Goal: Transaction & Acquisition: Obtain resource

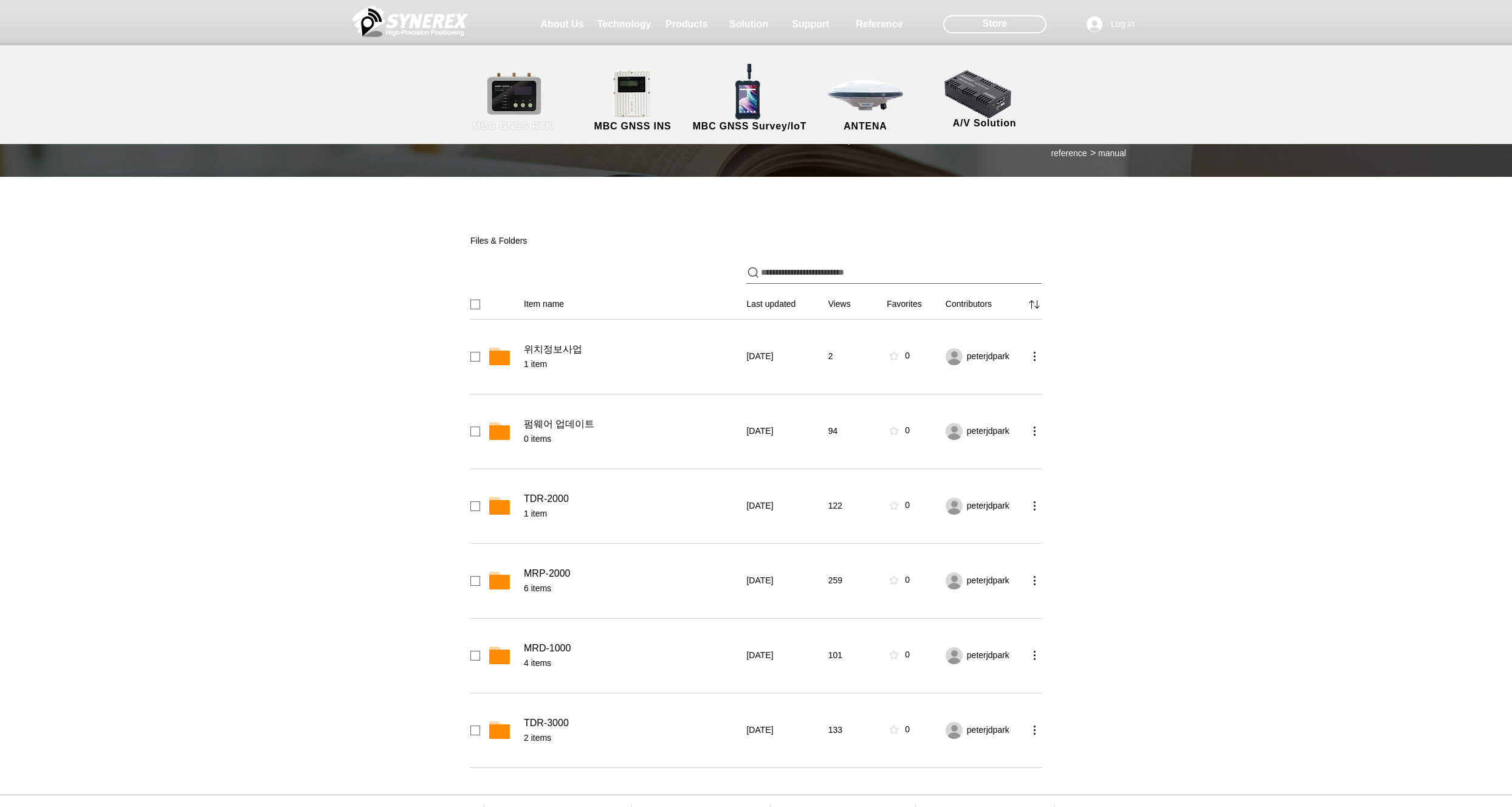
click at [504, 122] on span "MBC GNSS RTK" at bounding box center [513, 127] width 81 height 11
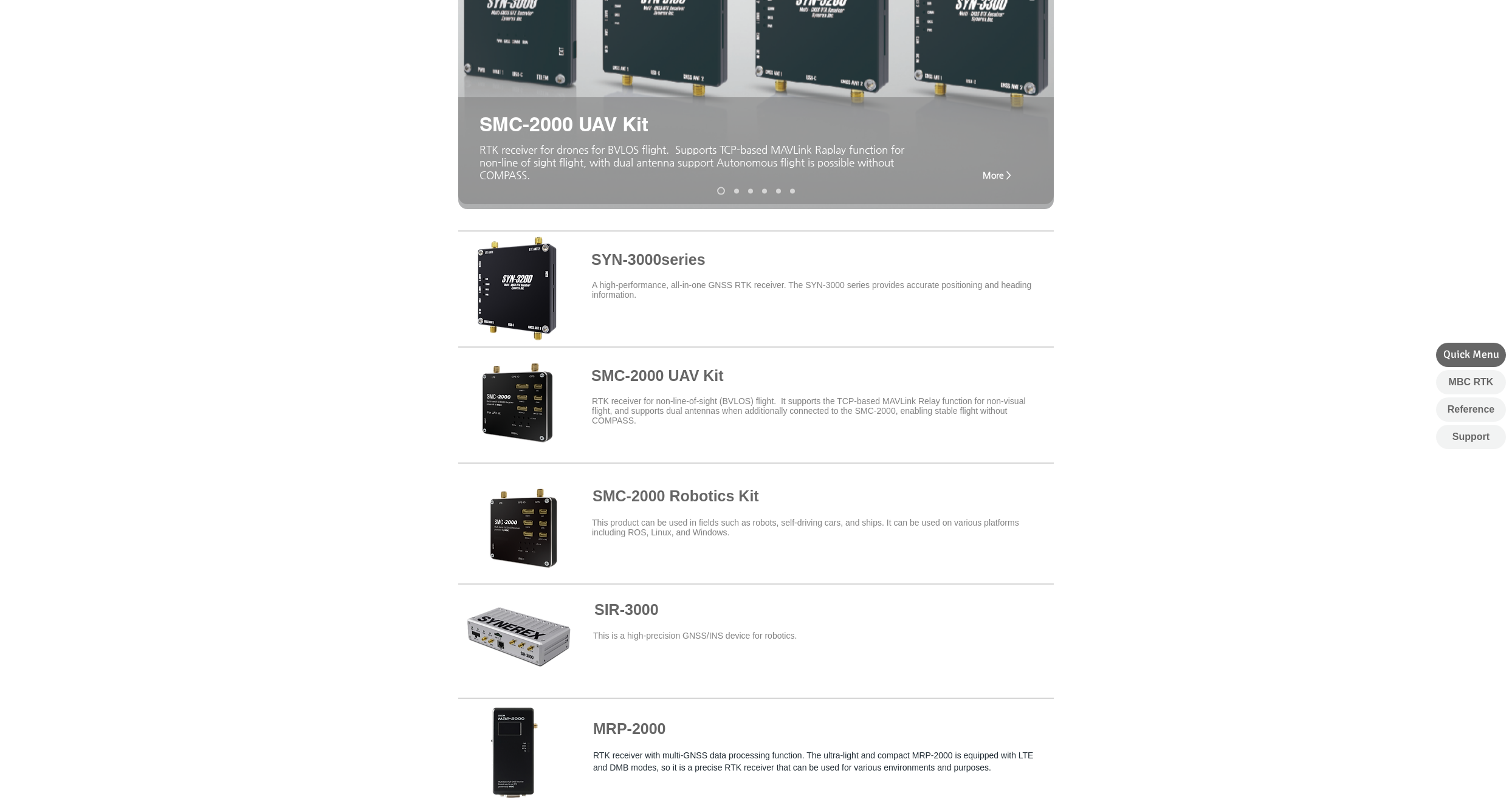
scroll to position [277, 0]
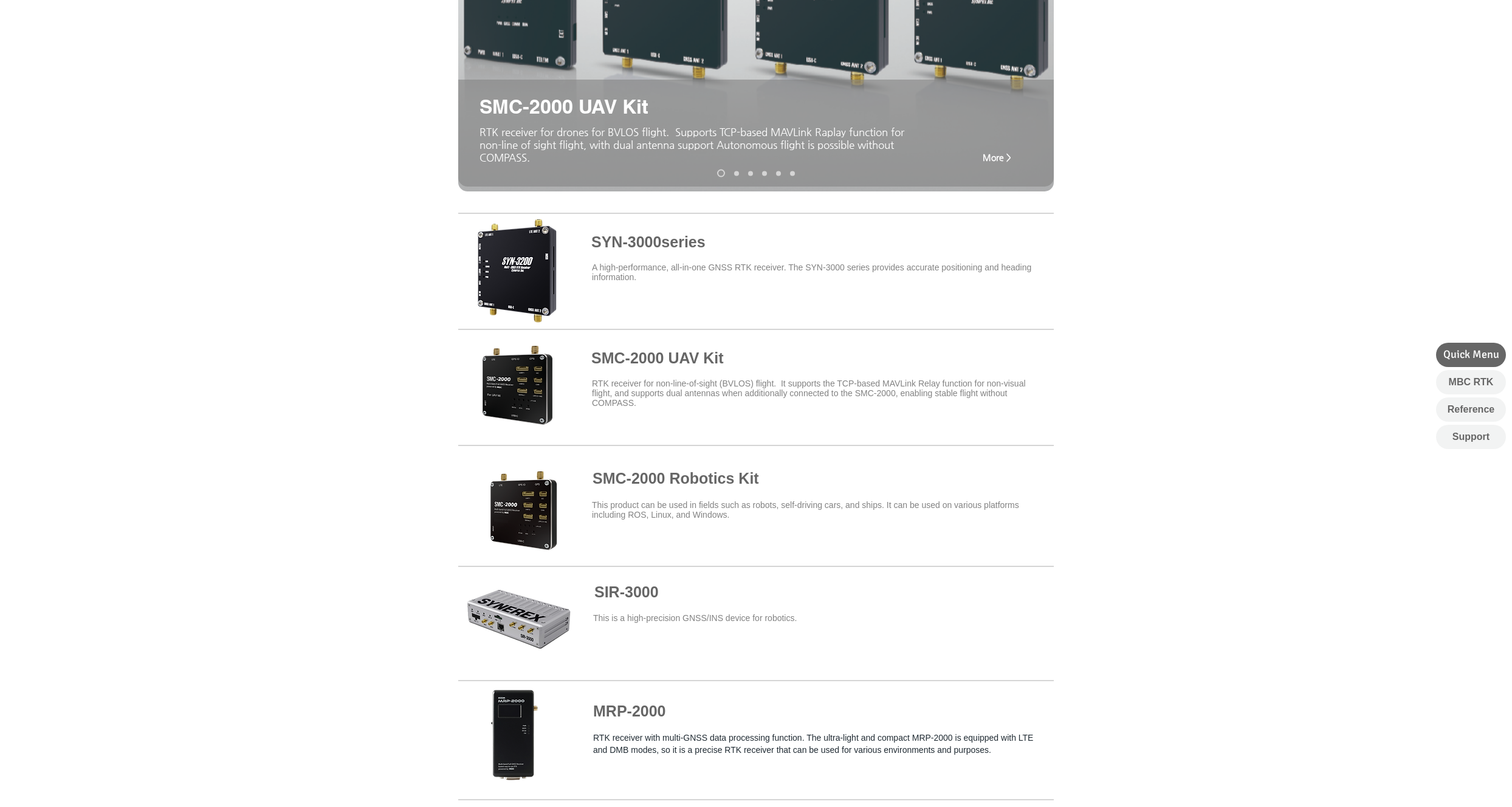
click at [636, 245] on span at bounding box center [756, 268] width 595 height 106
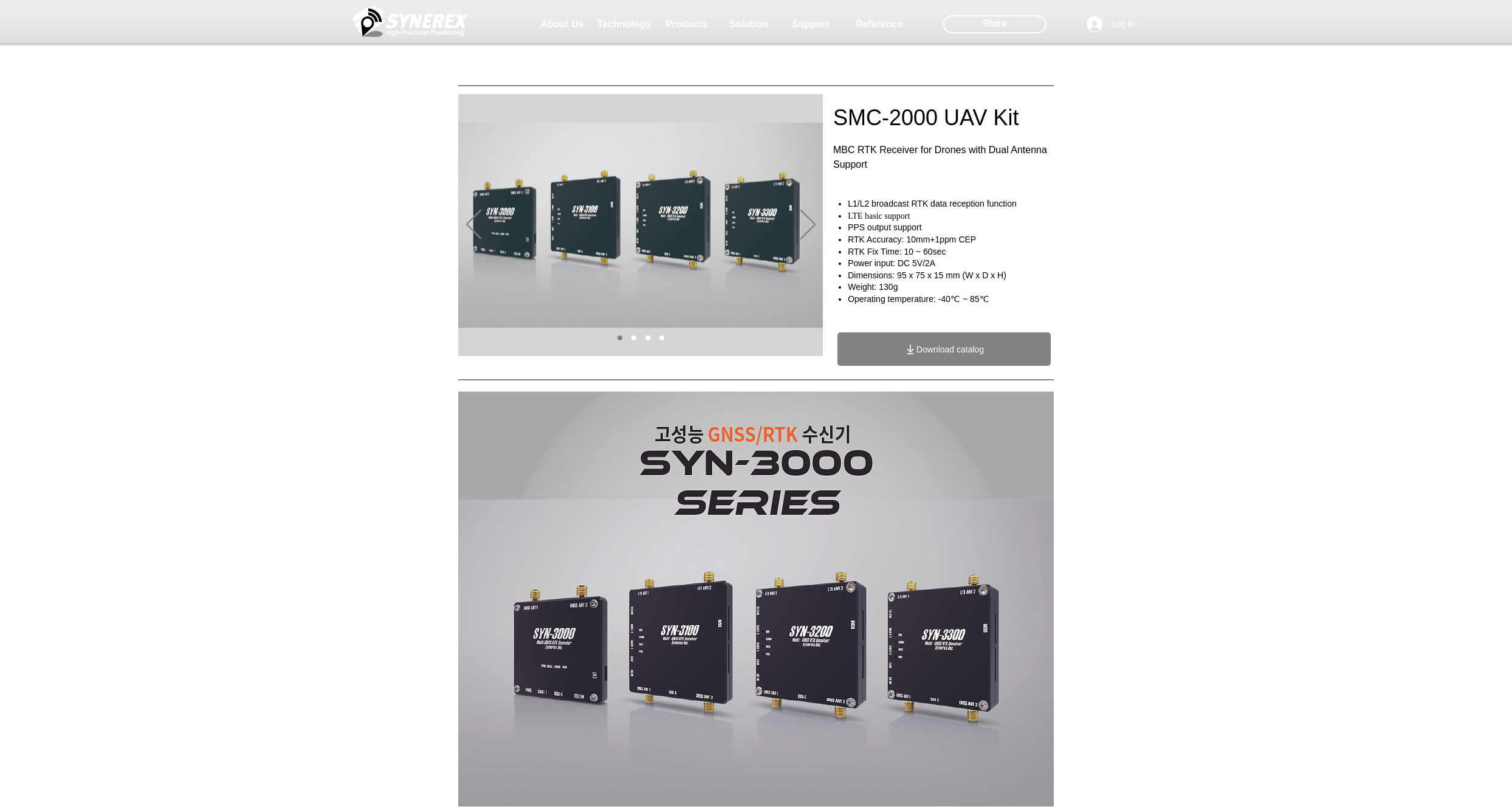
click at [975, 346] on span "Download catalog" at bounding box center [950, 350] width 67 height 9
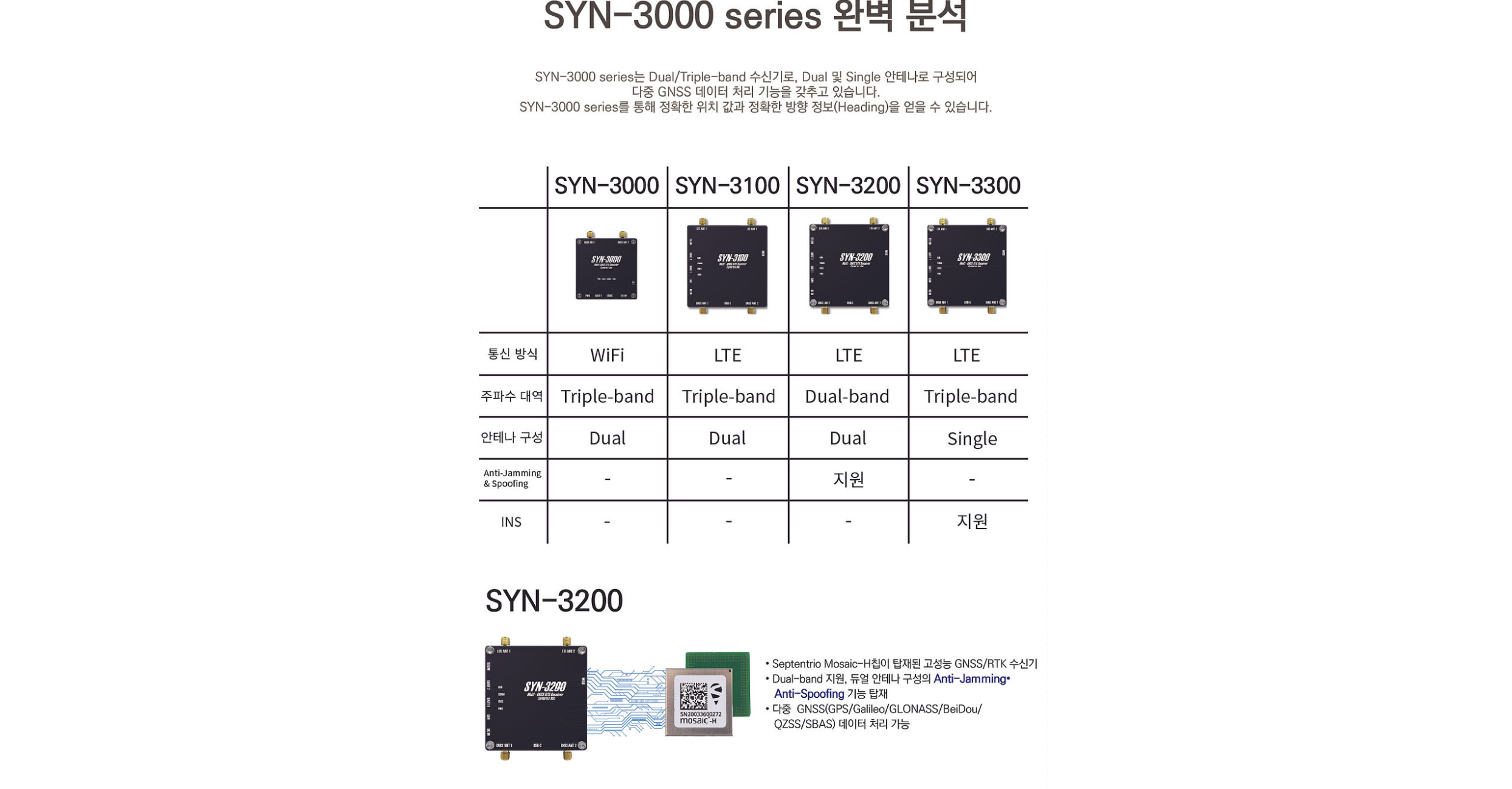
scroll to position [2008, 0]
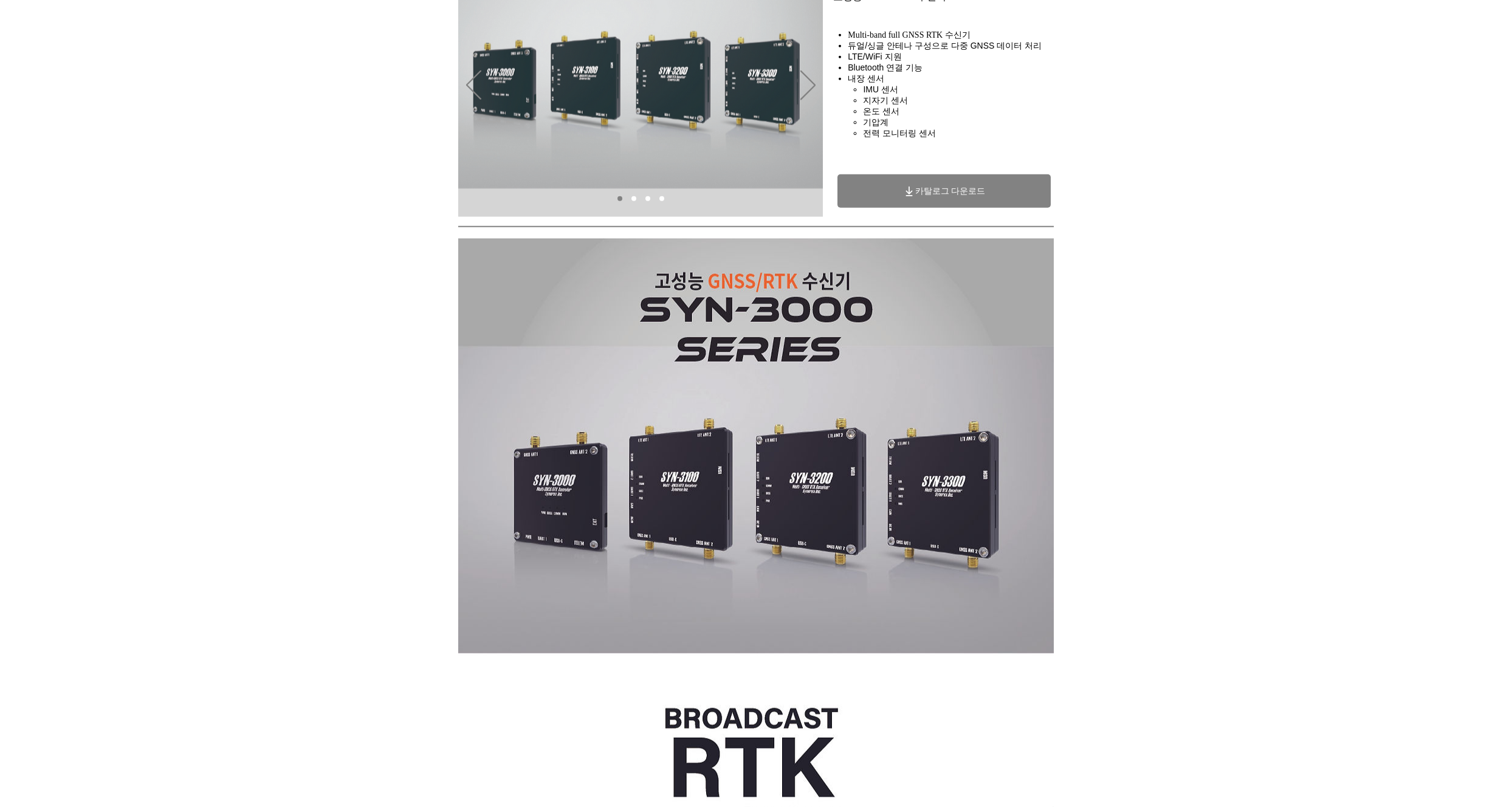
scroll to position [120, 0]
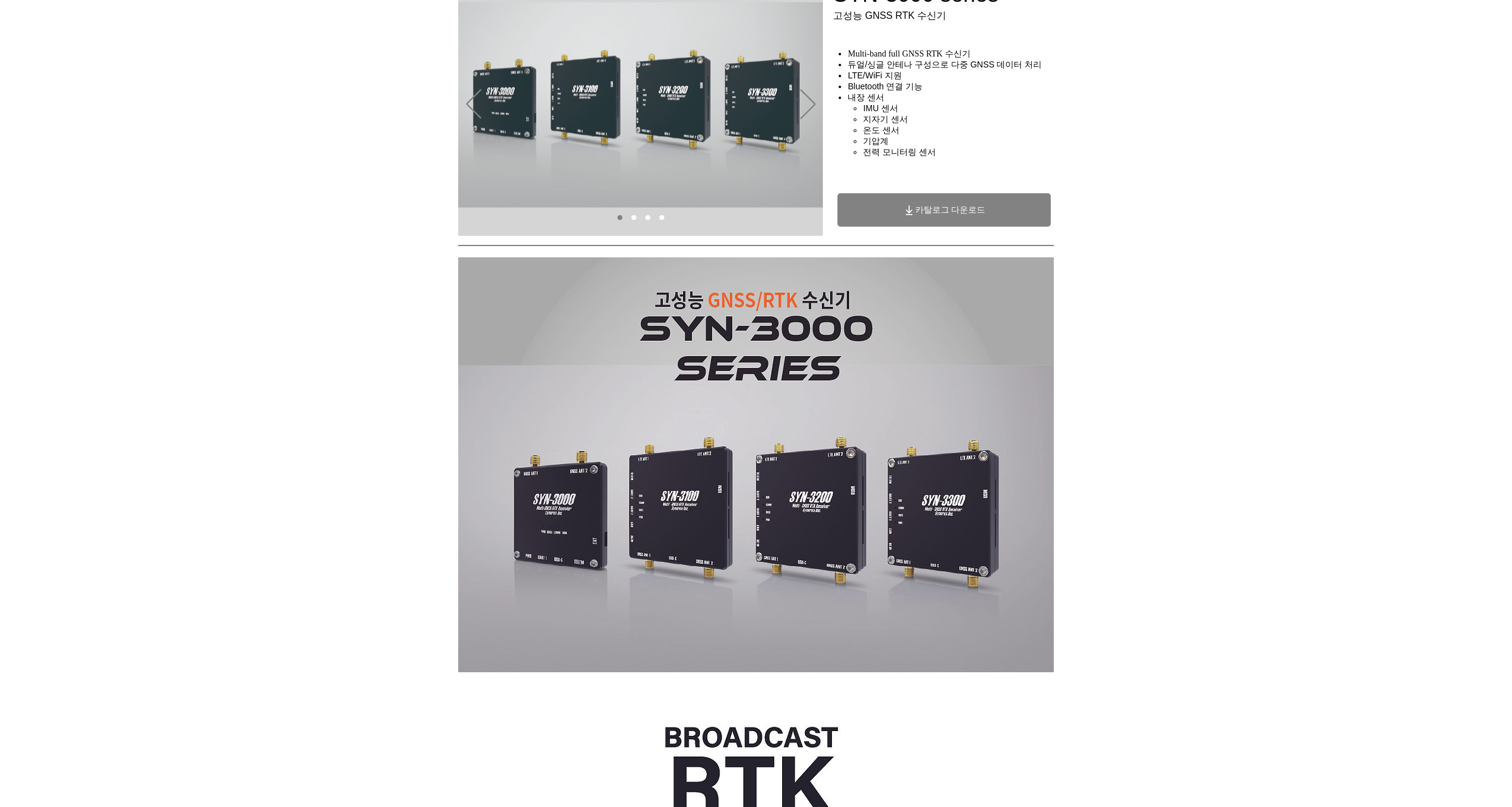
click at [915, 217] on icon "카탈로그 다운로드" at bounding box center [908, 210] width 12 height 12
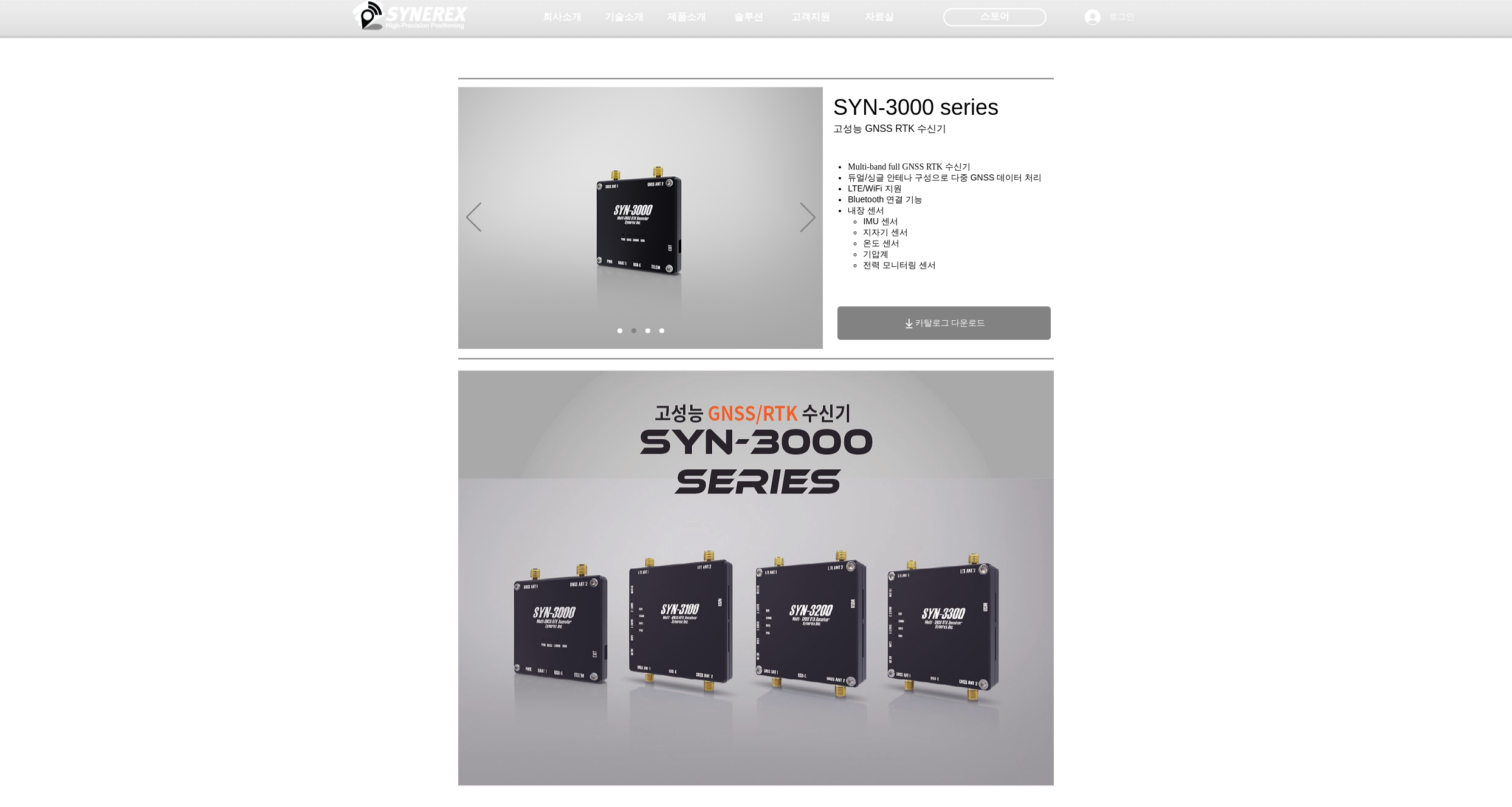
scroll to position [0, 0]
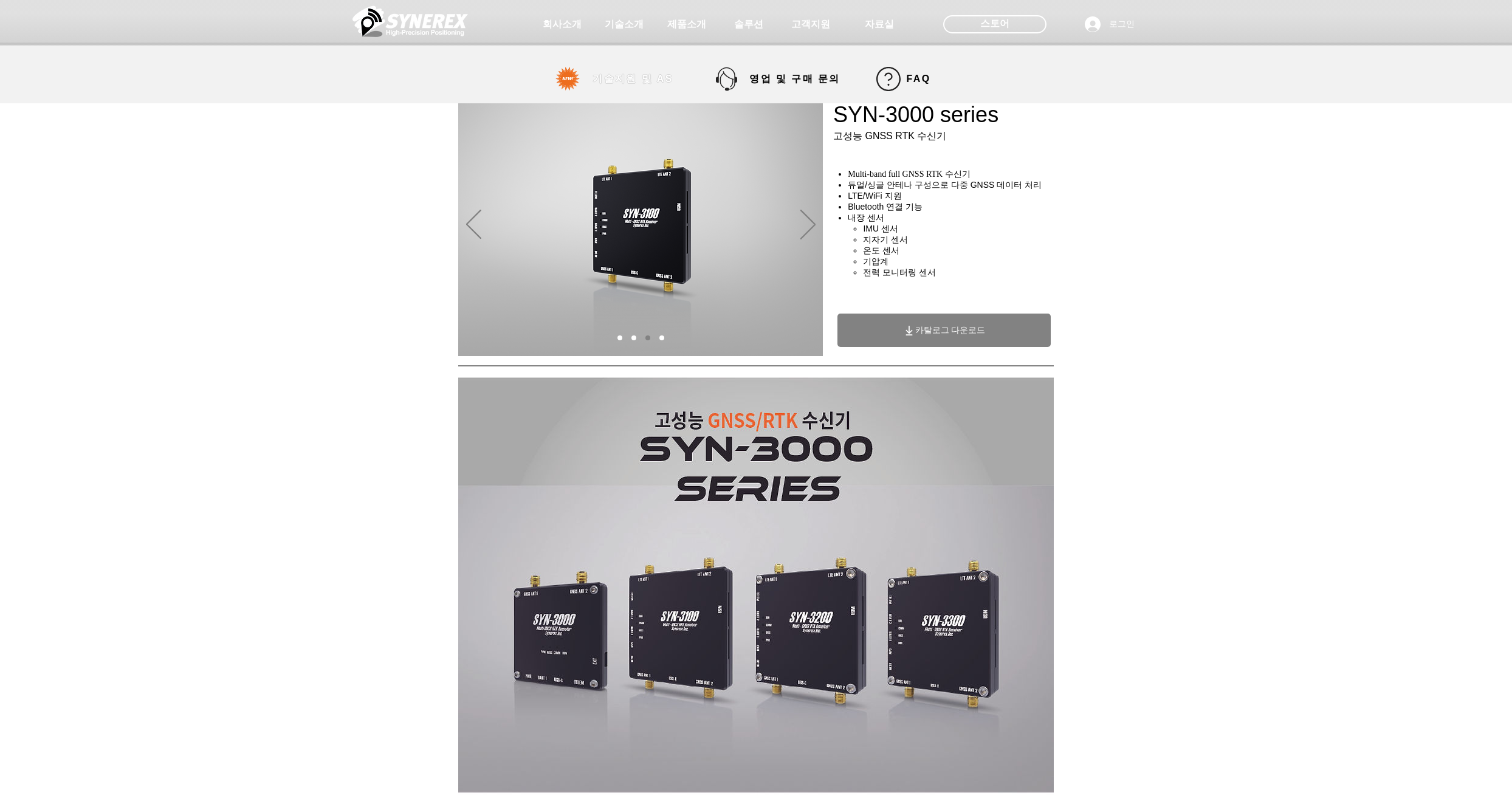
click at [643, 87] on span "기술지원 및 AS" at bounding box center [633, 79] width 125 height 24
select select "******"
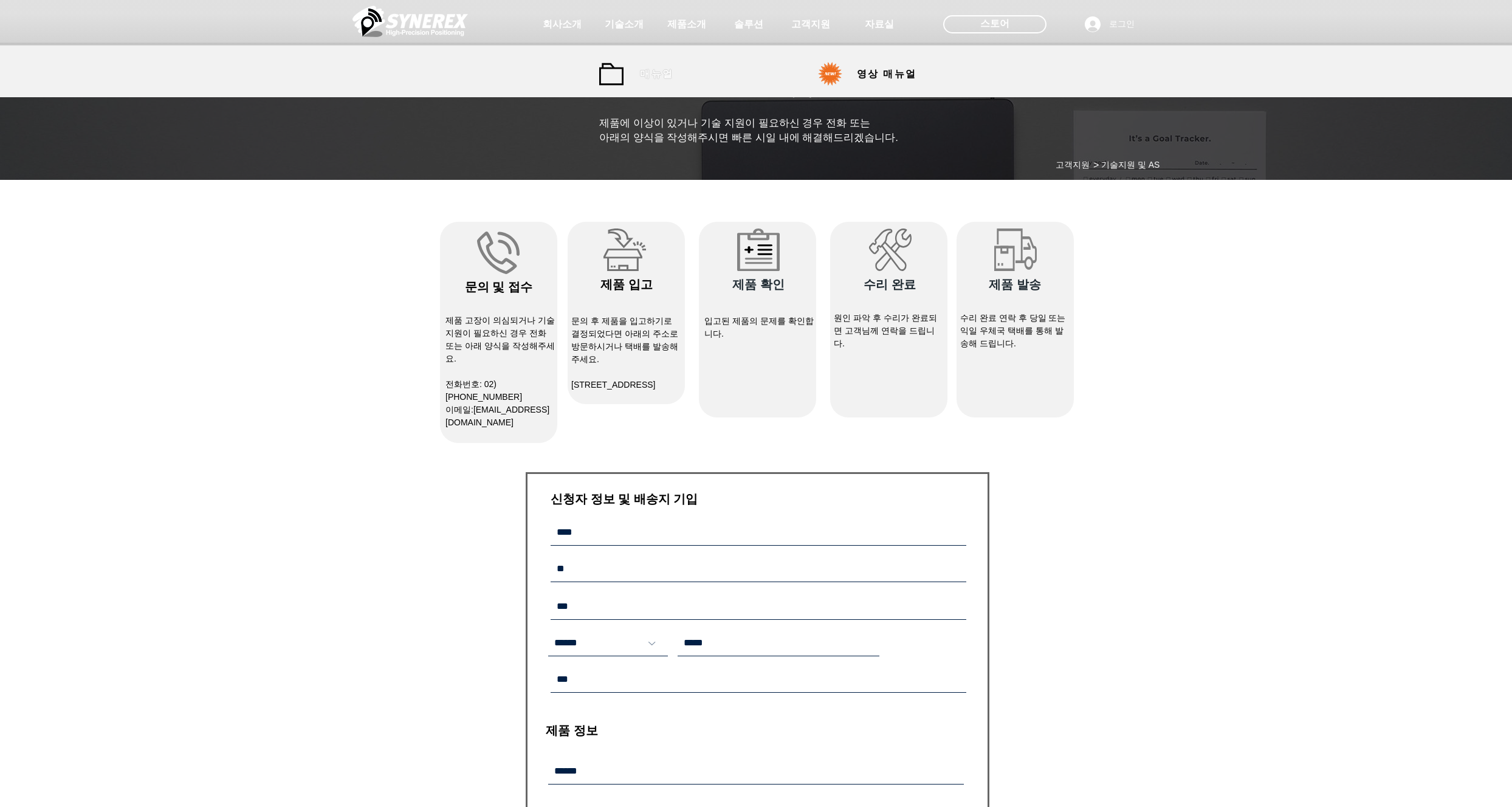
click at [670, 76] on span "매뉴얼" at bounding box center [657, 75] width 34 height 13
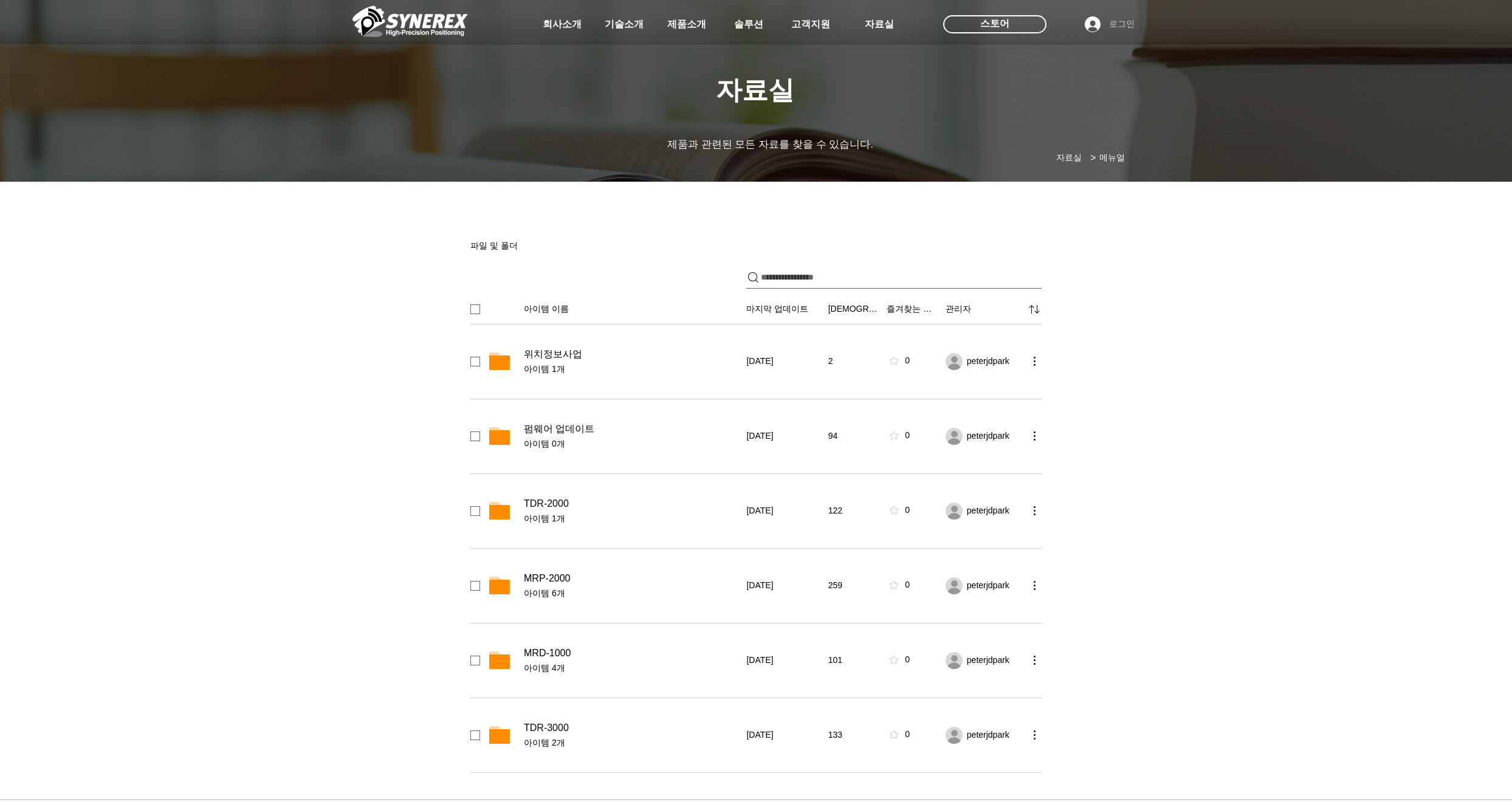
click at [1115, 24] on span "로그인" at bounding box center [1121, 23] width 34 height 12
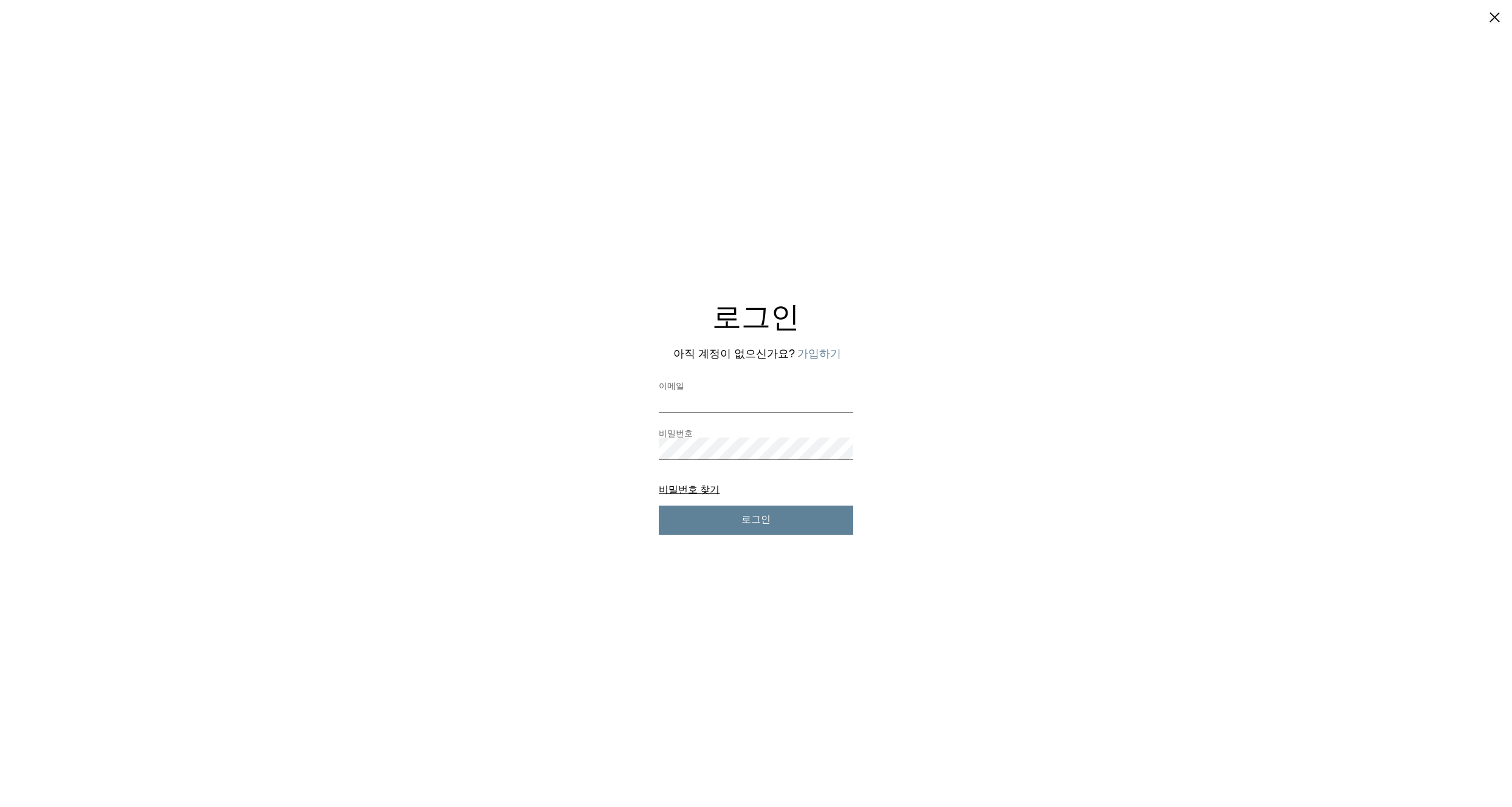
click at [811, 351] on button "가입하기" at bounding box center [818, 353] width 44 height 15
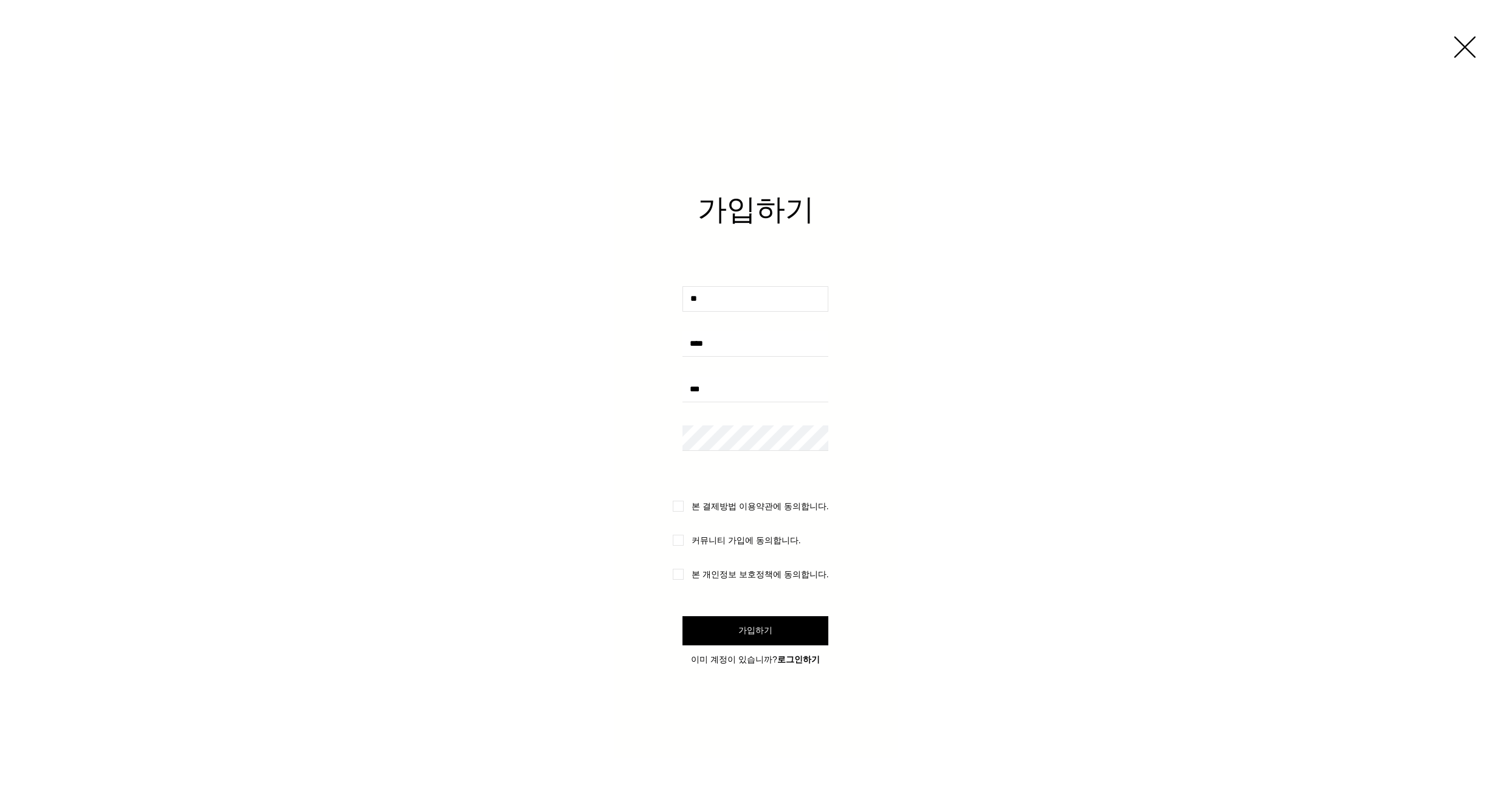
click at [754, 306] on input "사용자 지정 가입 양식" at bounding box center [756, 298] width 146 height 25
type input "*"
click at [718, 303] on input "사용자 지정 가입 양식" at bounding box center [756, 298] width 146 height 25
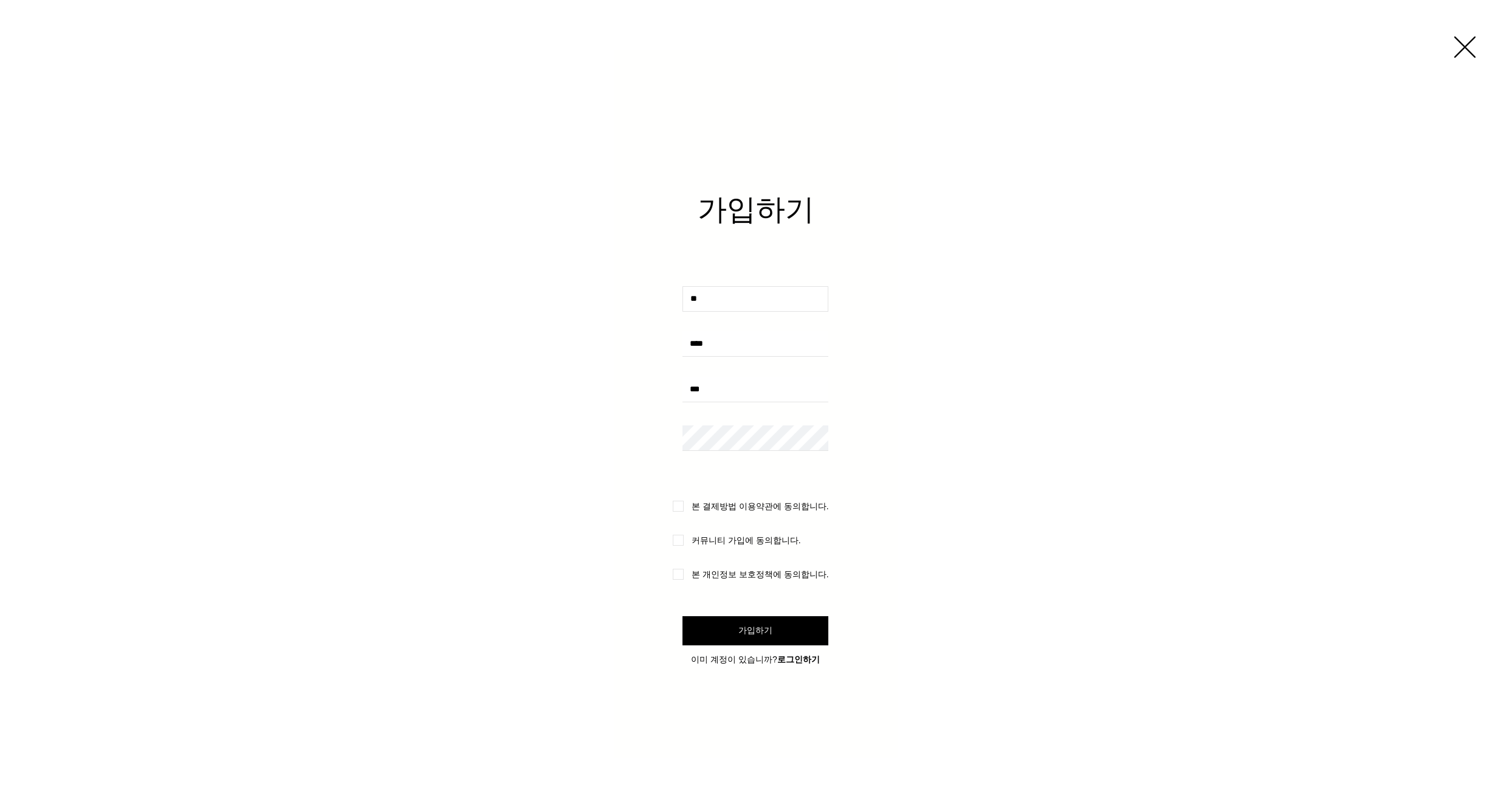
paste input "***"
type input "***"
click at [727, 350] on input "사용자 지정 가입 양식" at bounding box center [756, 343] width 146 height 25
type input "**********"
click at [717, 387] on input "사용자 지정 가입 양식" at bounding box center [756, 389] width 146 height 25
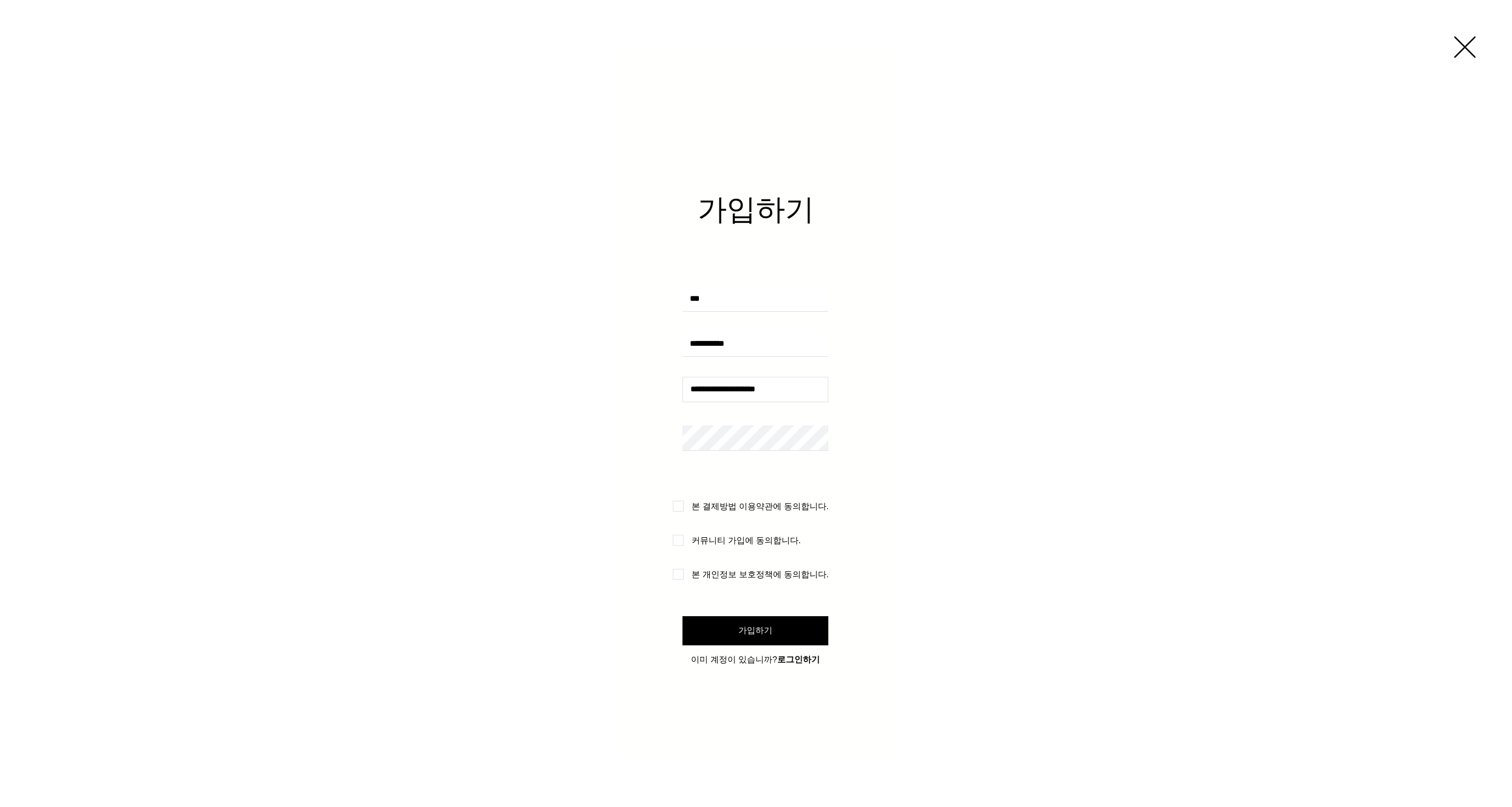
type input "**********"
click at [683, 503] on label "본 결제방법 이용약관에 동의합니다." at bounding box center [756, 506] width 165 height 11
click at [683, 542] on label "커뮤니티 가입에 동의합니다." at bounding box center [746, 540] width 146 height 11
click at [726, 627] on button "가입하기" at bounding box center [756, 630] width 146 height 29
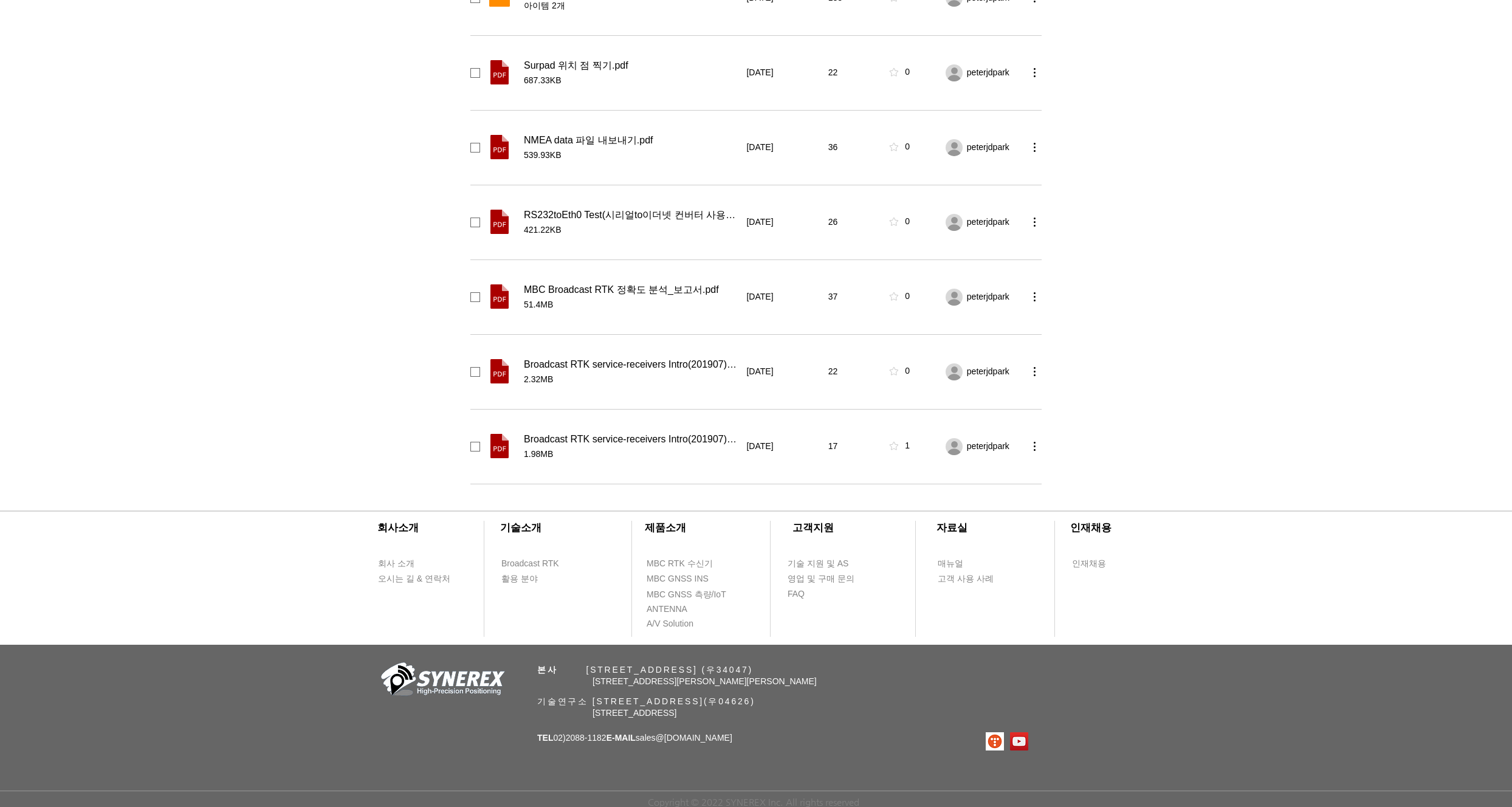
scroll to position [659, 0]
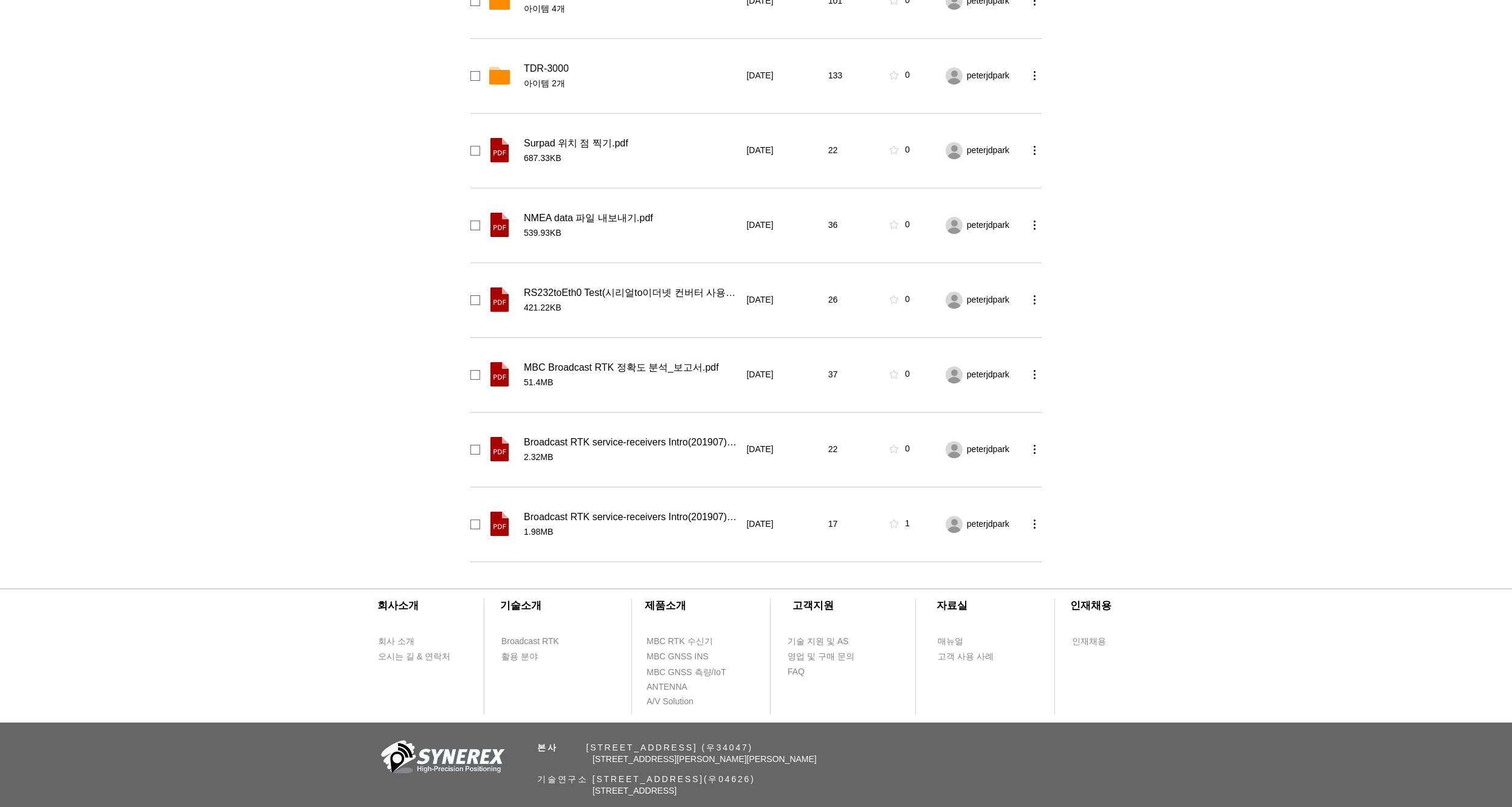
drag, startPoint x: 257, startPoint y: 339, endPoint x: 247, endPoint y: 312, distance: 28.8
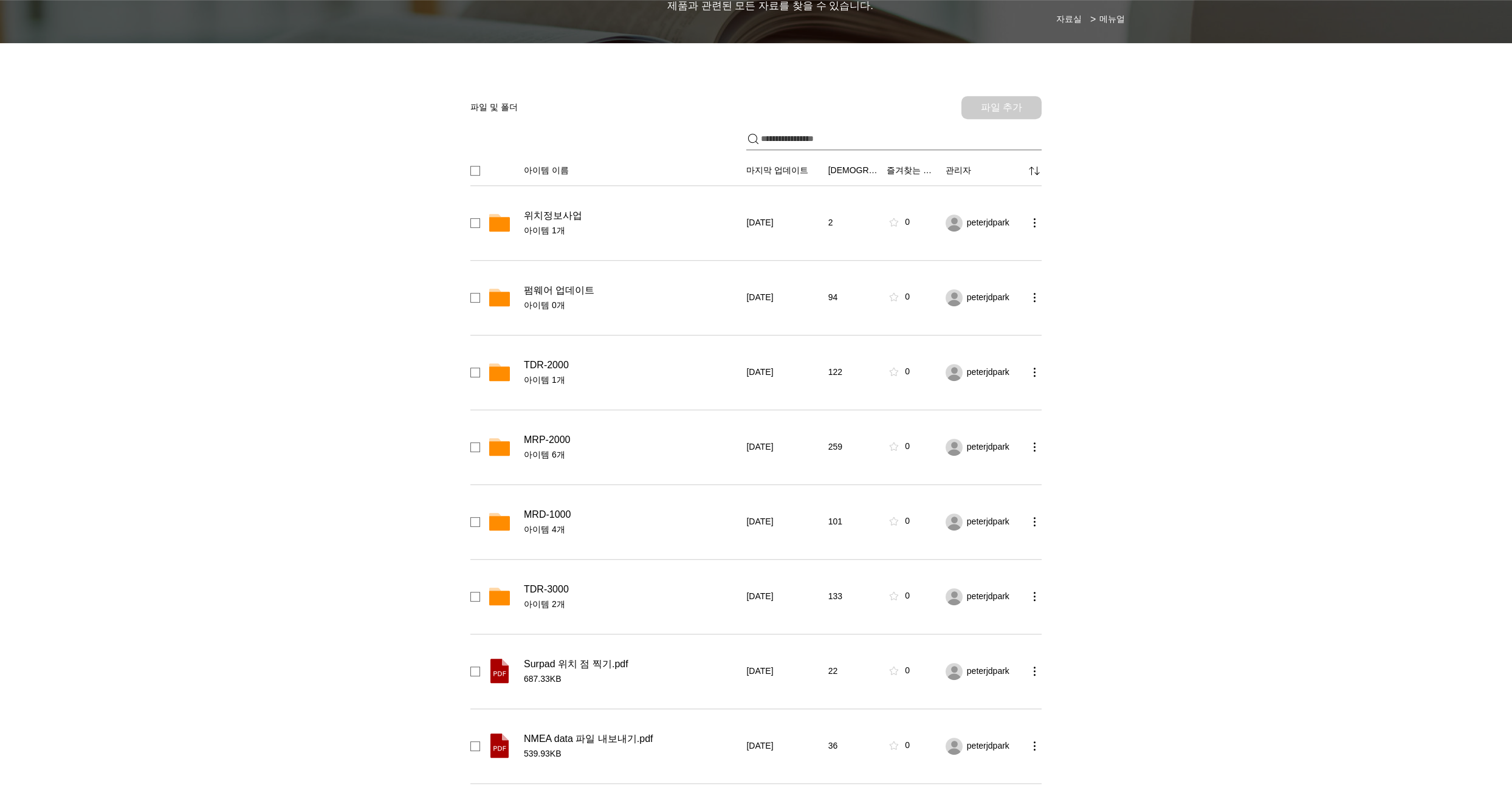
scroll to position [134, 0]
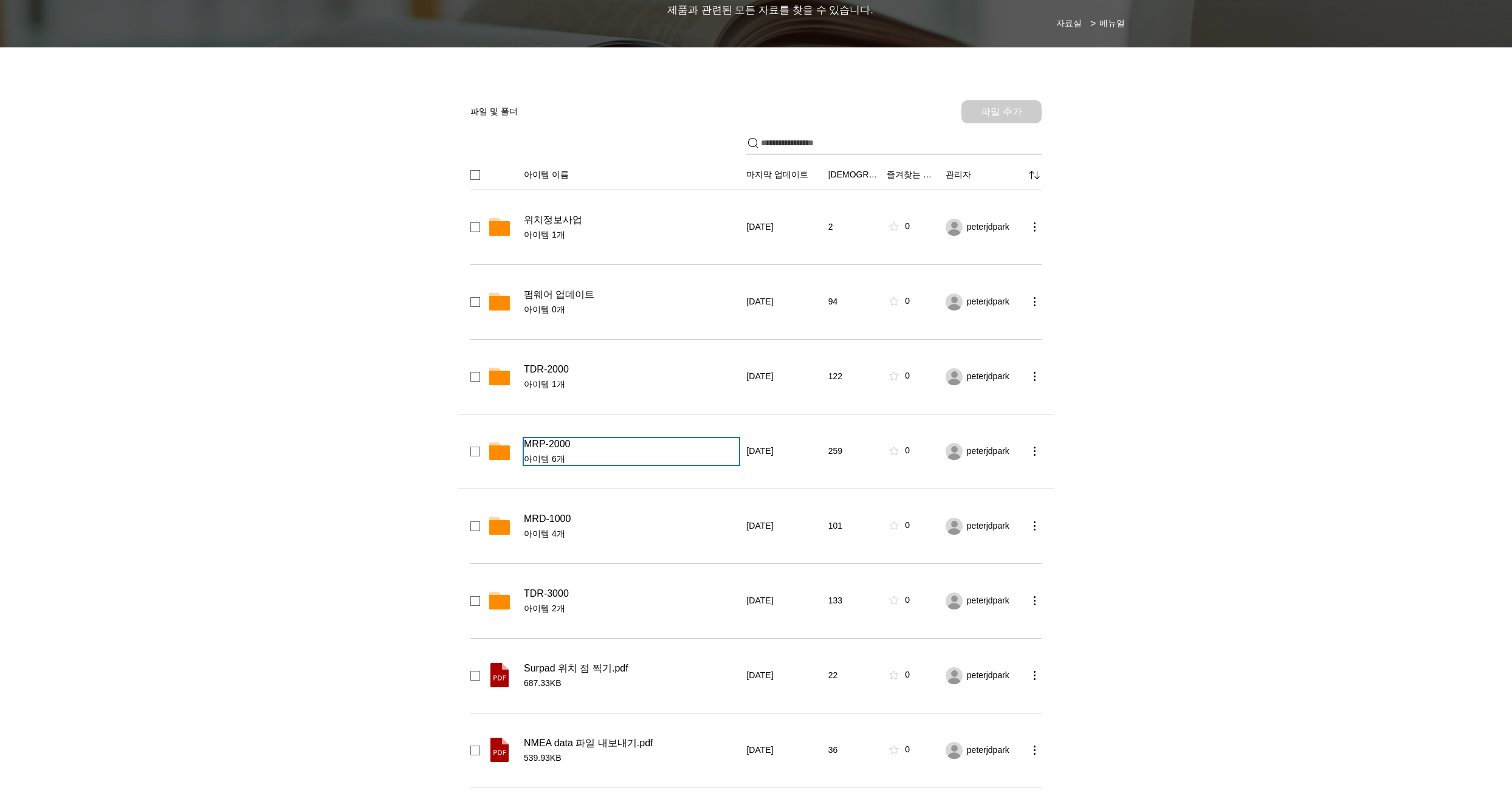
click at [567, 448] on span "MRP-2000" at bounding box center [546, 443] width 46 height 12
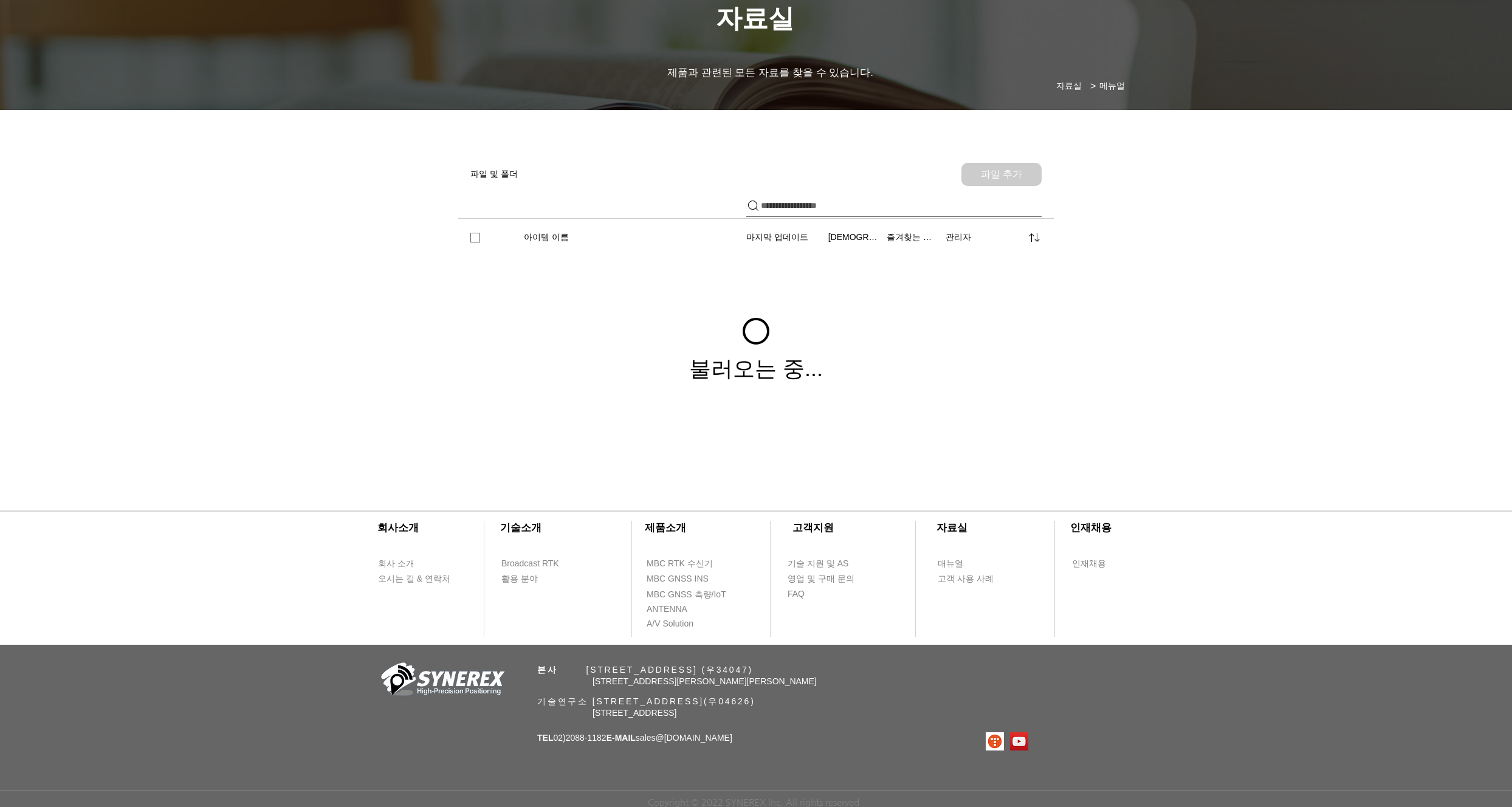
scroll to position [82, 0]
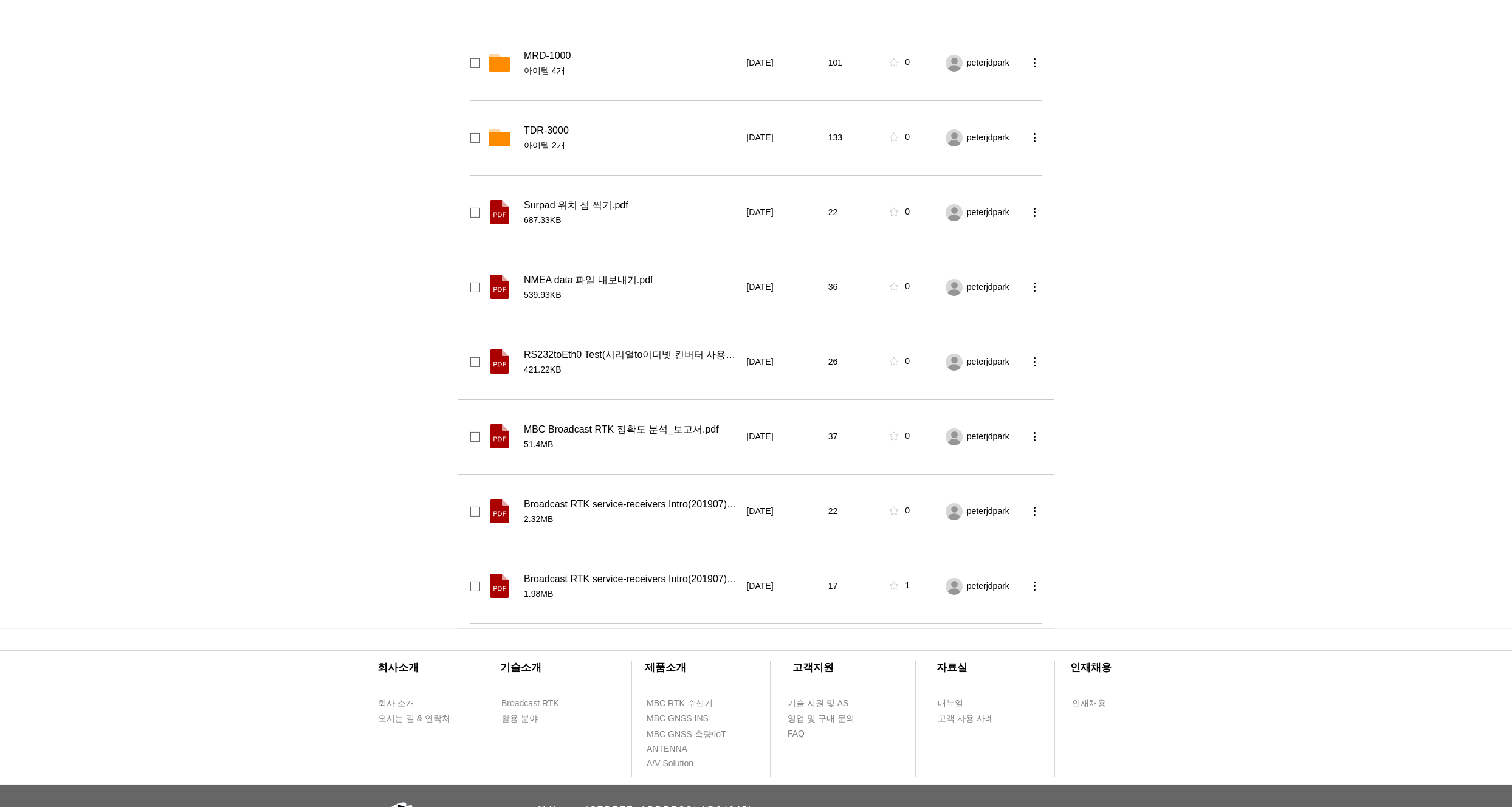
scroll to position [572, 0]
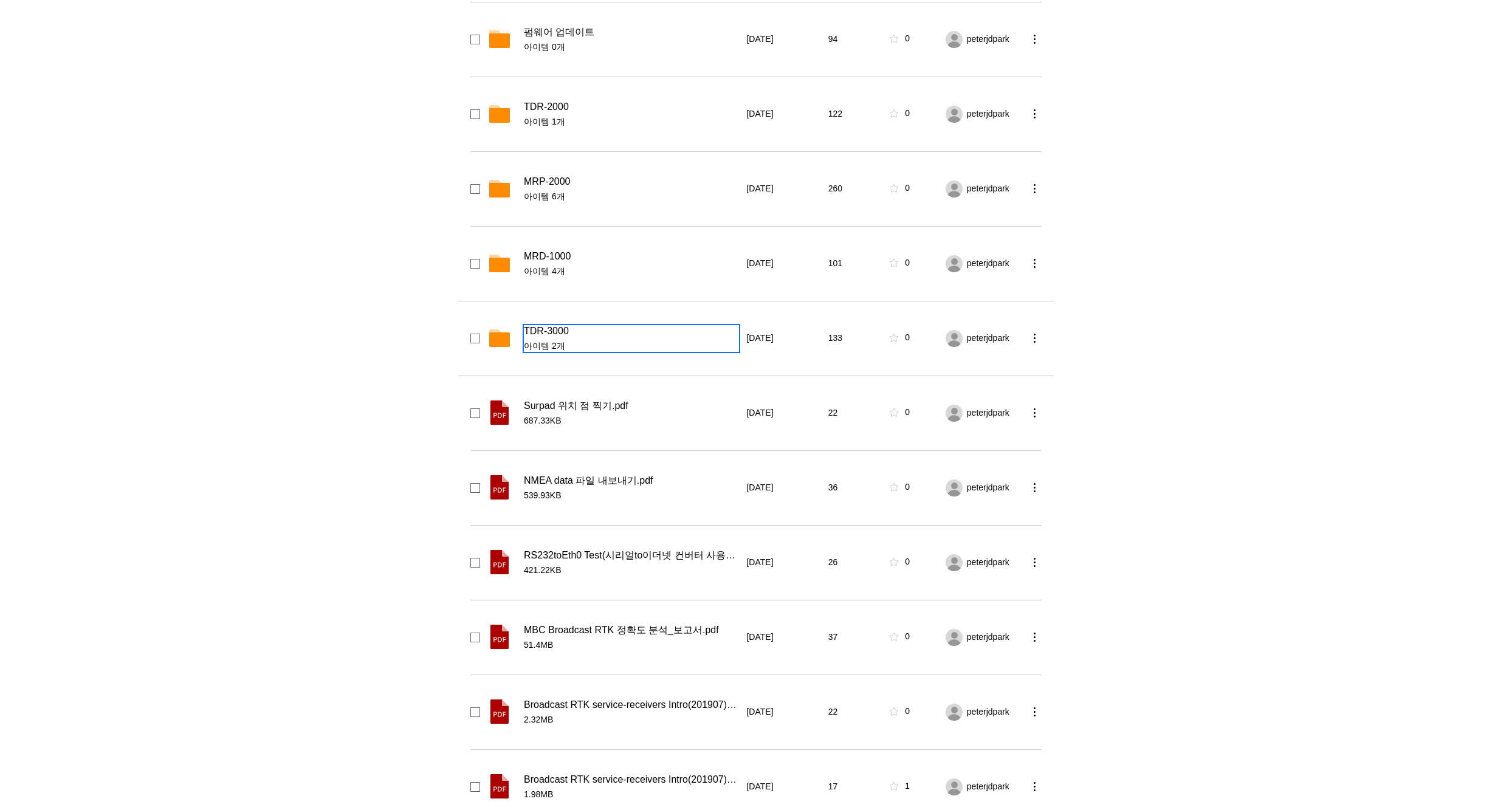
click at [566, 345] on span "아이템 2개" at bounding box center [631, 346] width 215 height 12
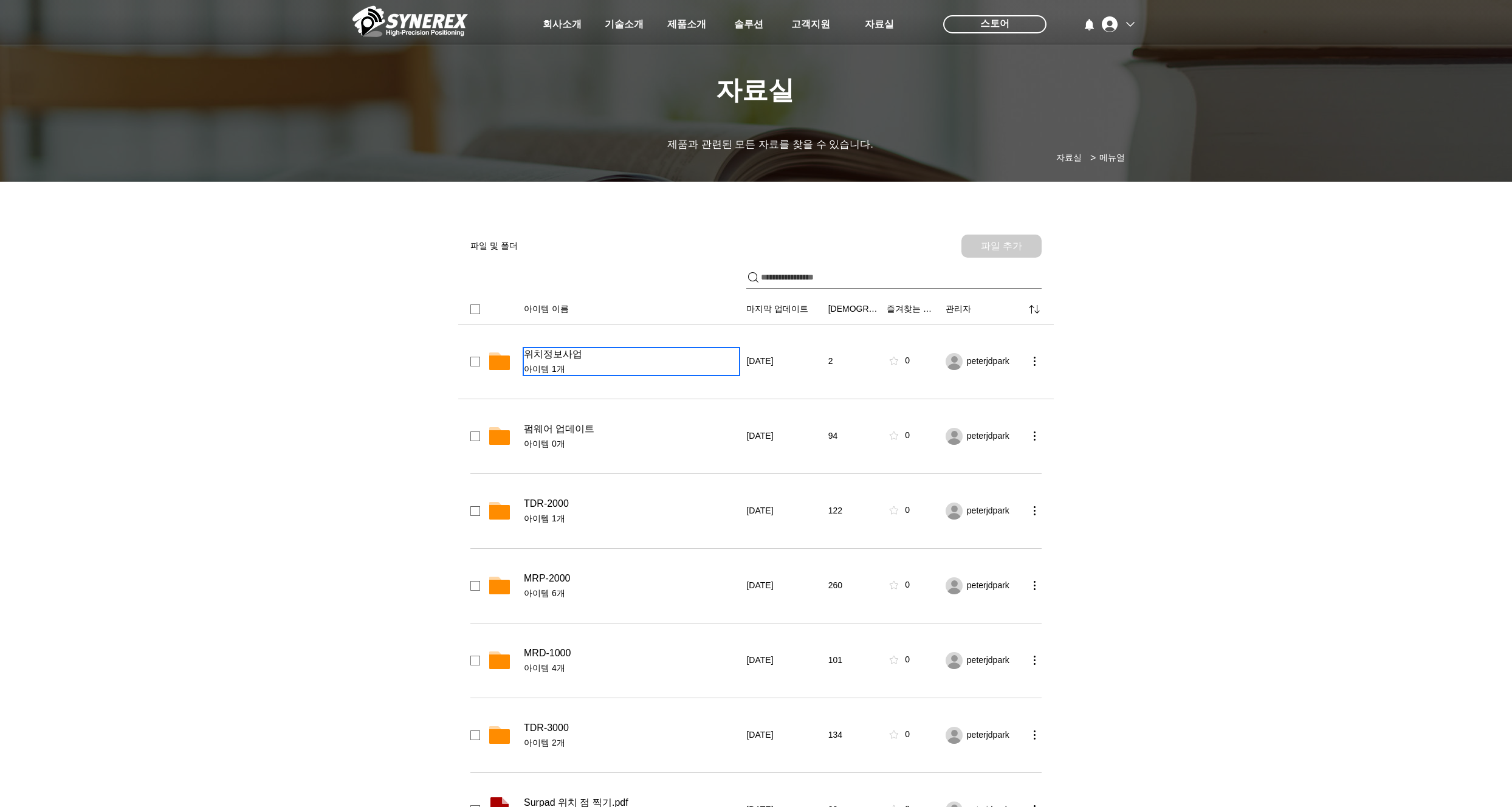
click at [559, 358] on span "위치정보사업" at bounding box center [553, 353] width 58 height 12
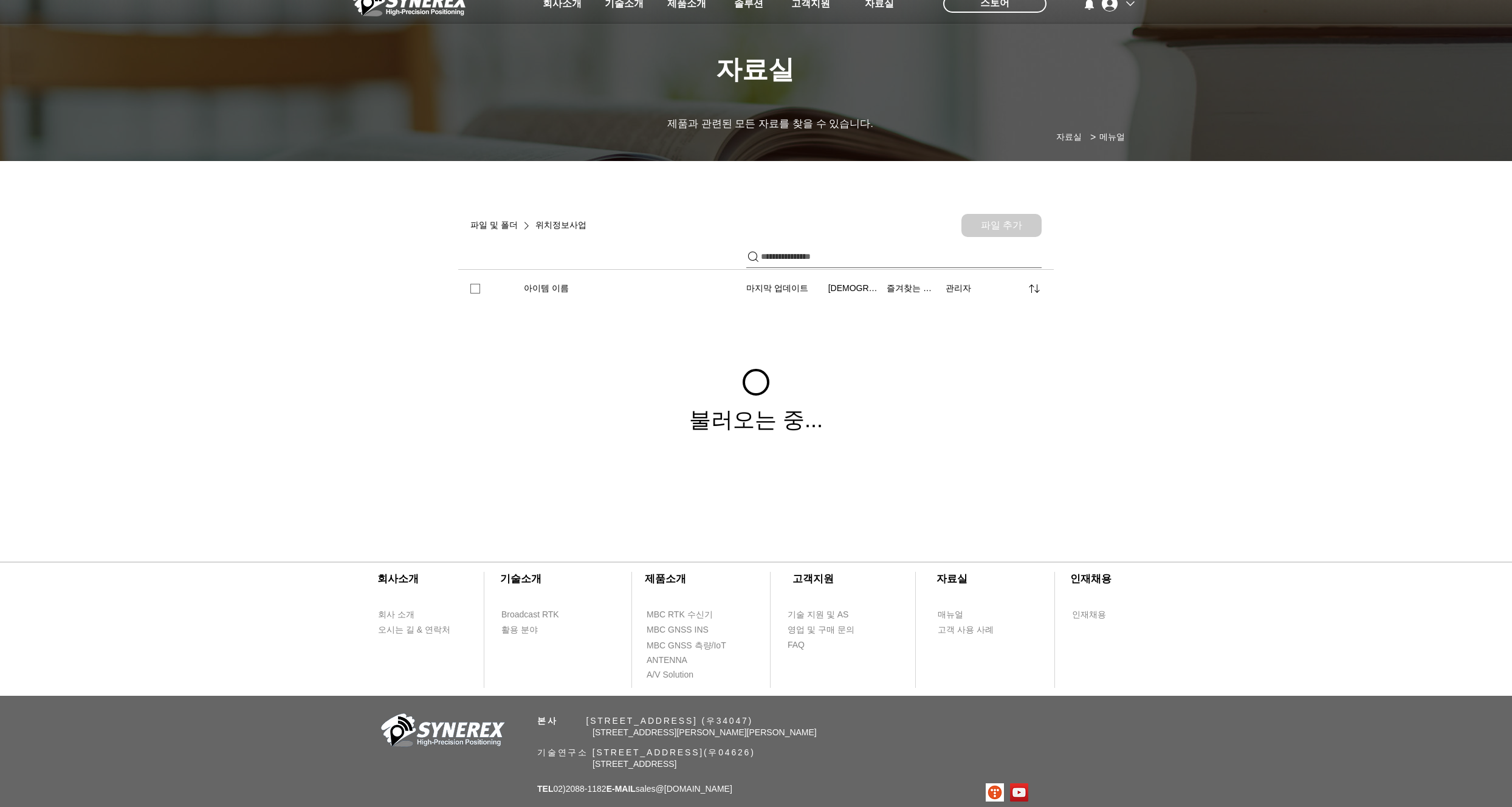
scroll to position [82, 0]
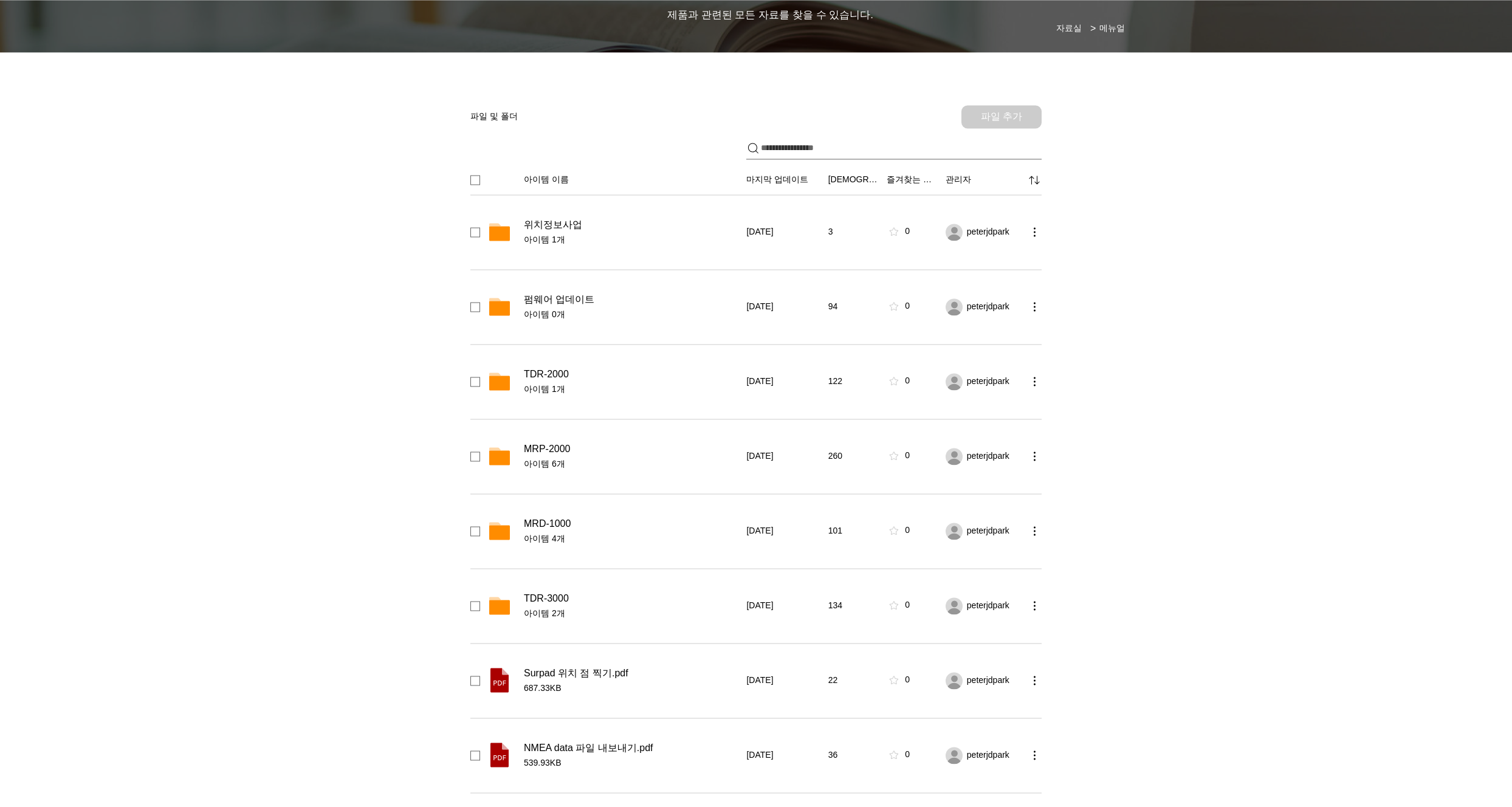
scroll to position [175, 0]
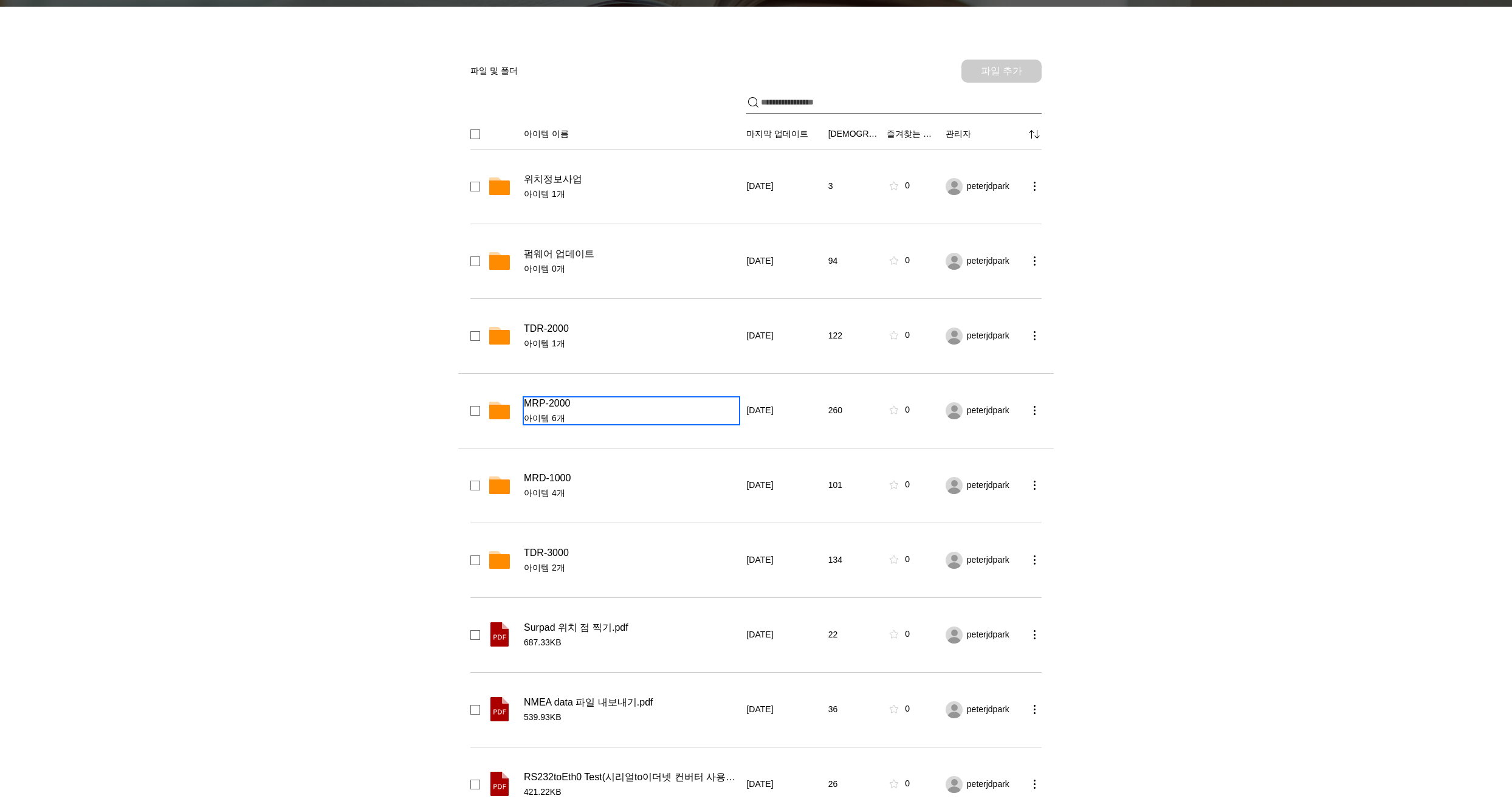
click at [542, 403] on span "MRP-2000" at bounding box center [546, 403] width 46 height 12
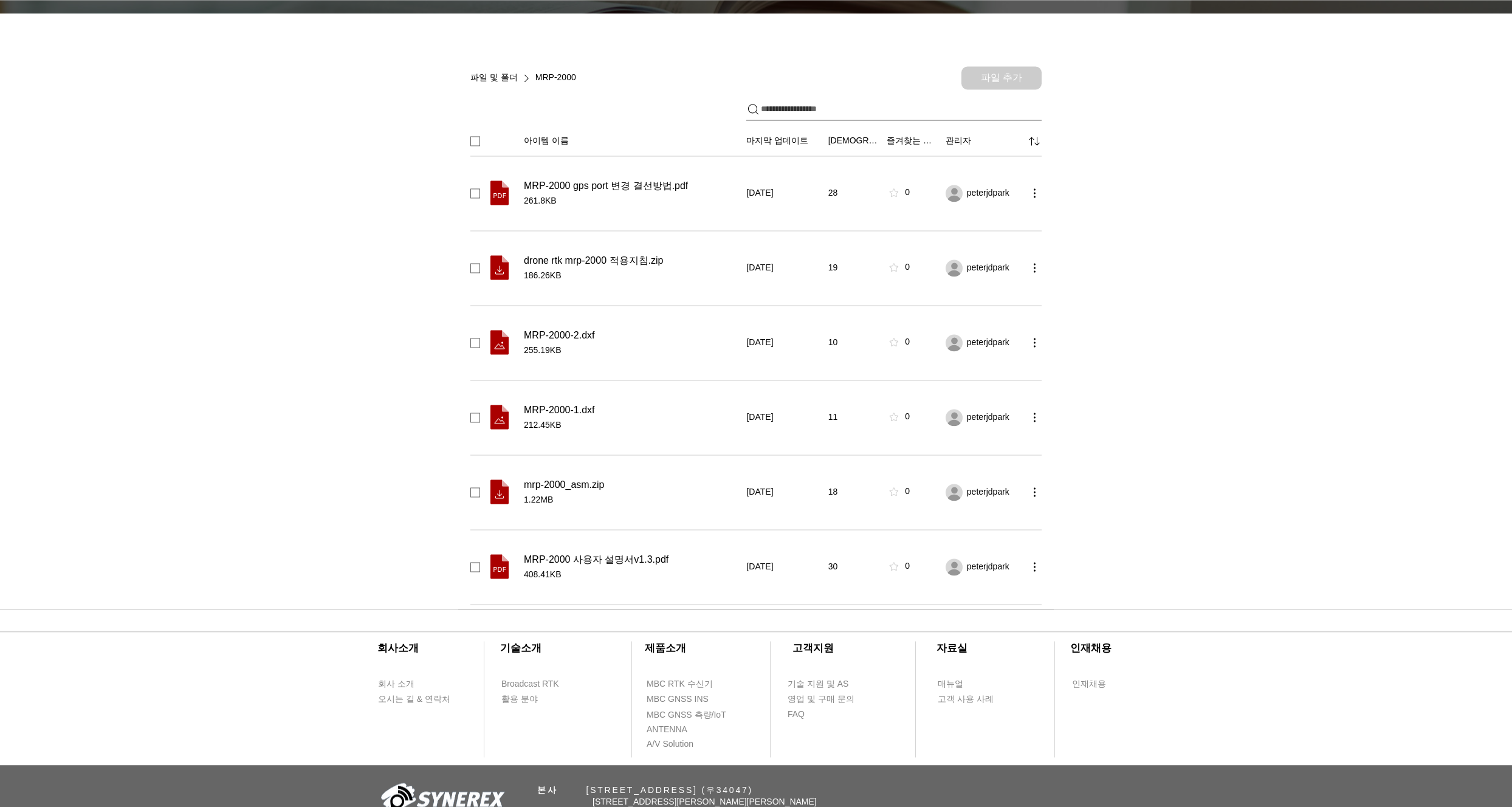
scroll to position [169, 0]
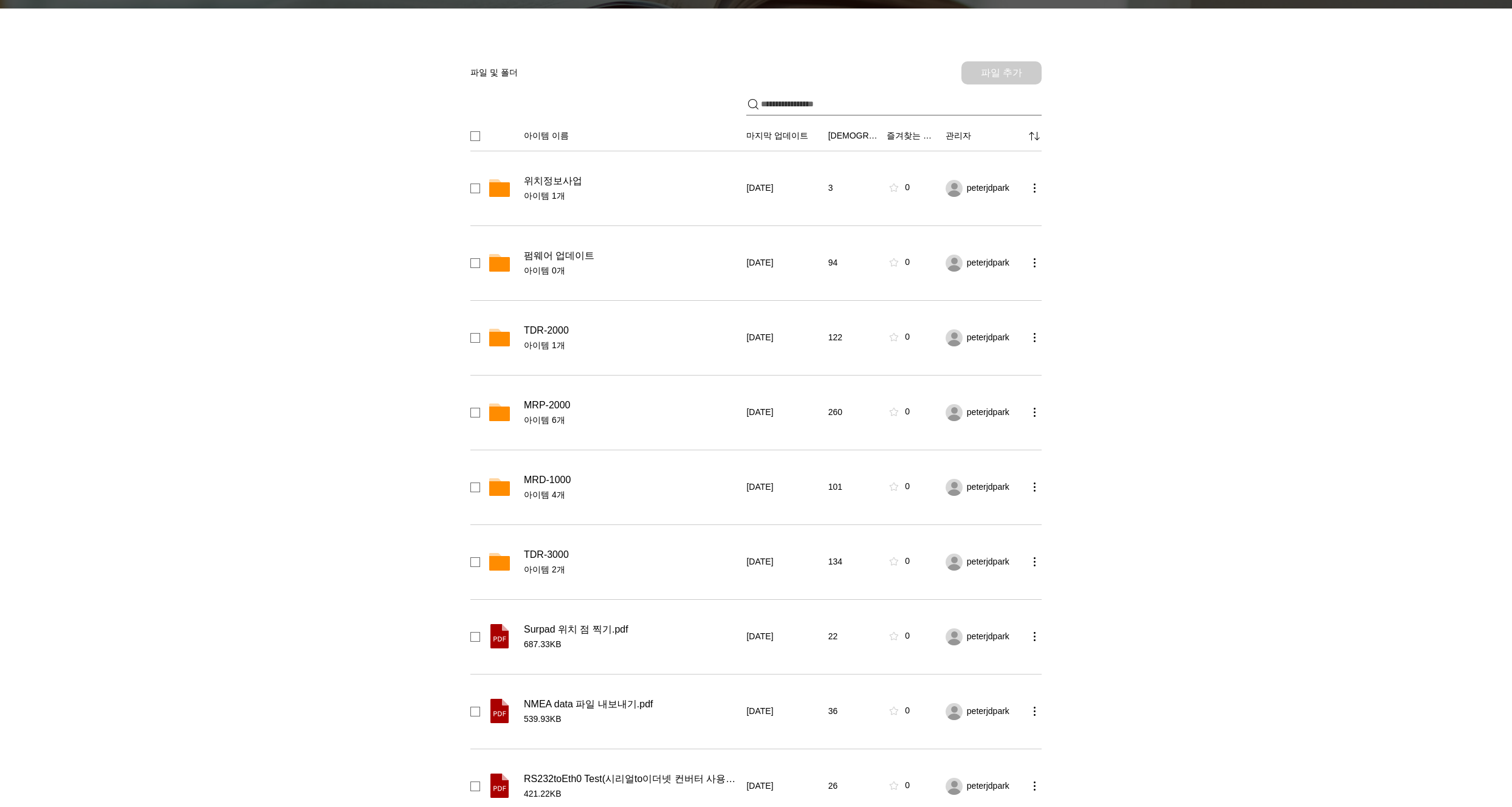
scroll to position [175, 0]
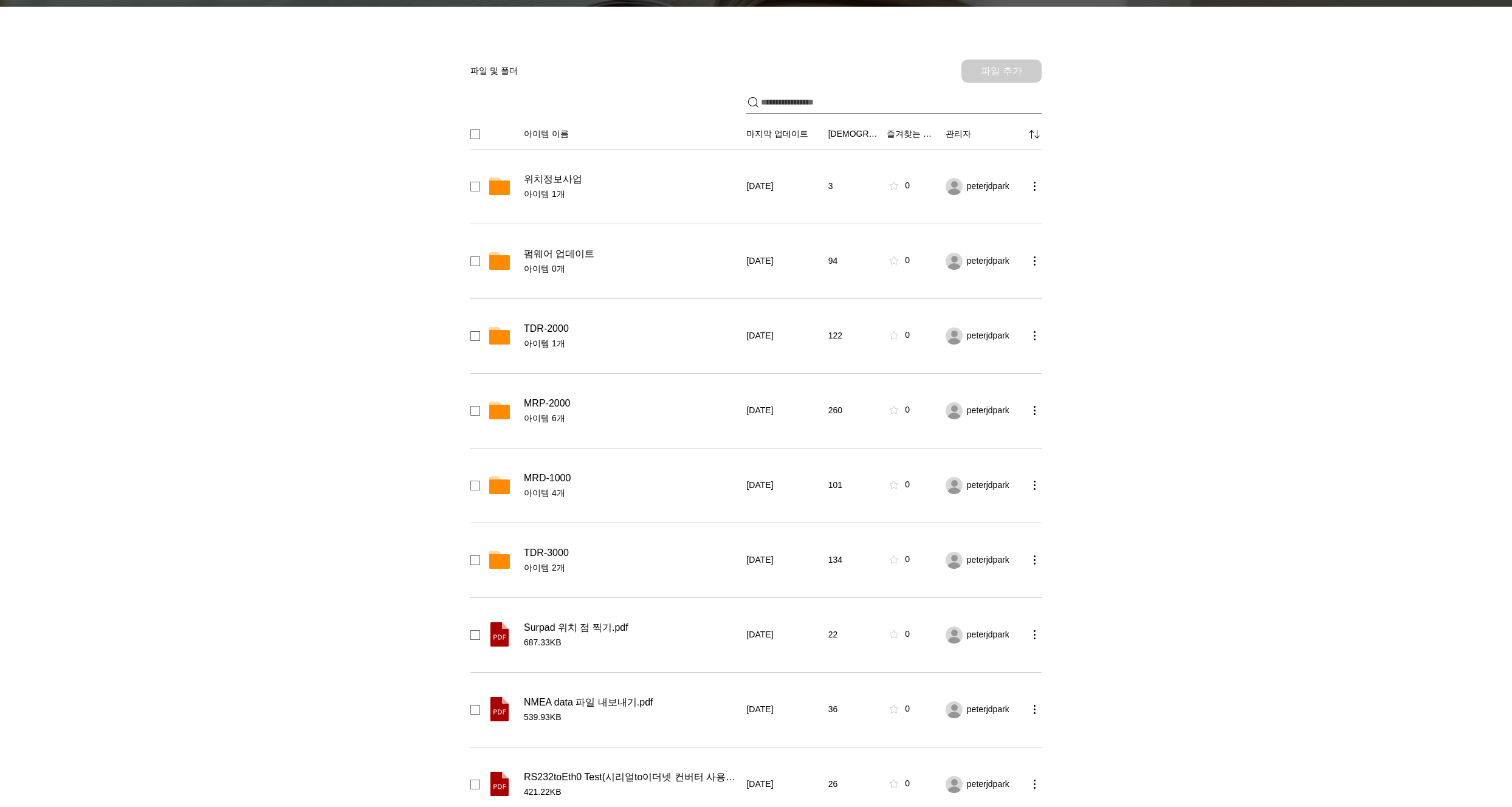
drag, startPoint x: 224, startPoint y: 247, endPoint x: 214, endPoint y: 225, distance: 24.2
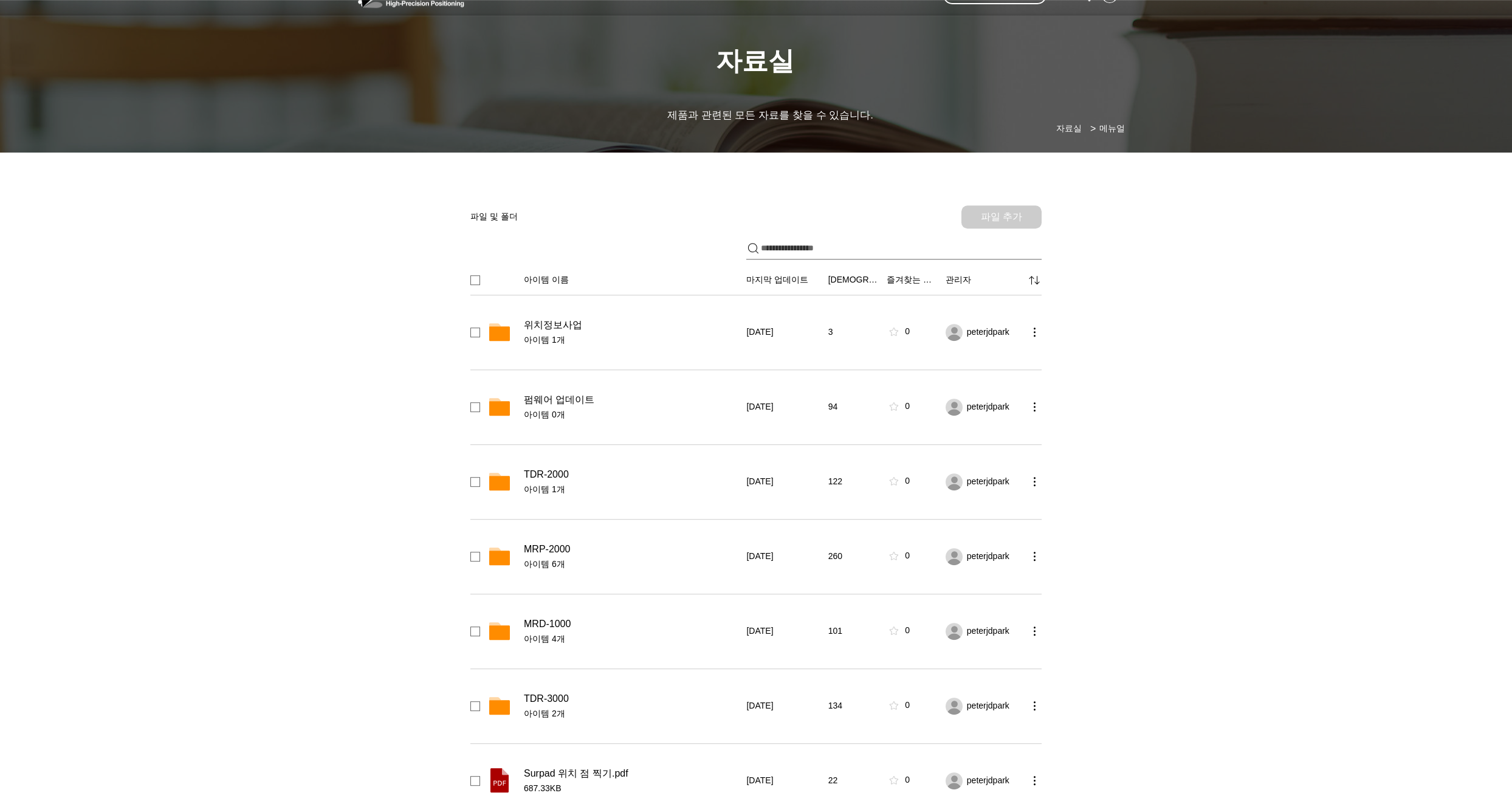
scroll to position [0, 0]
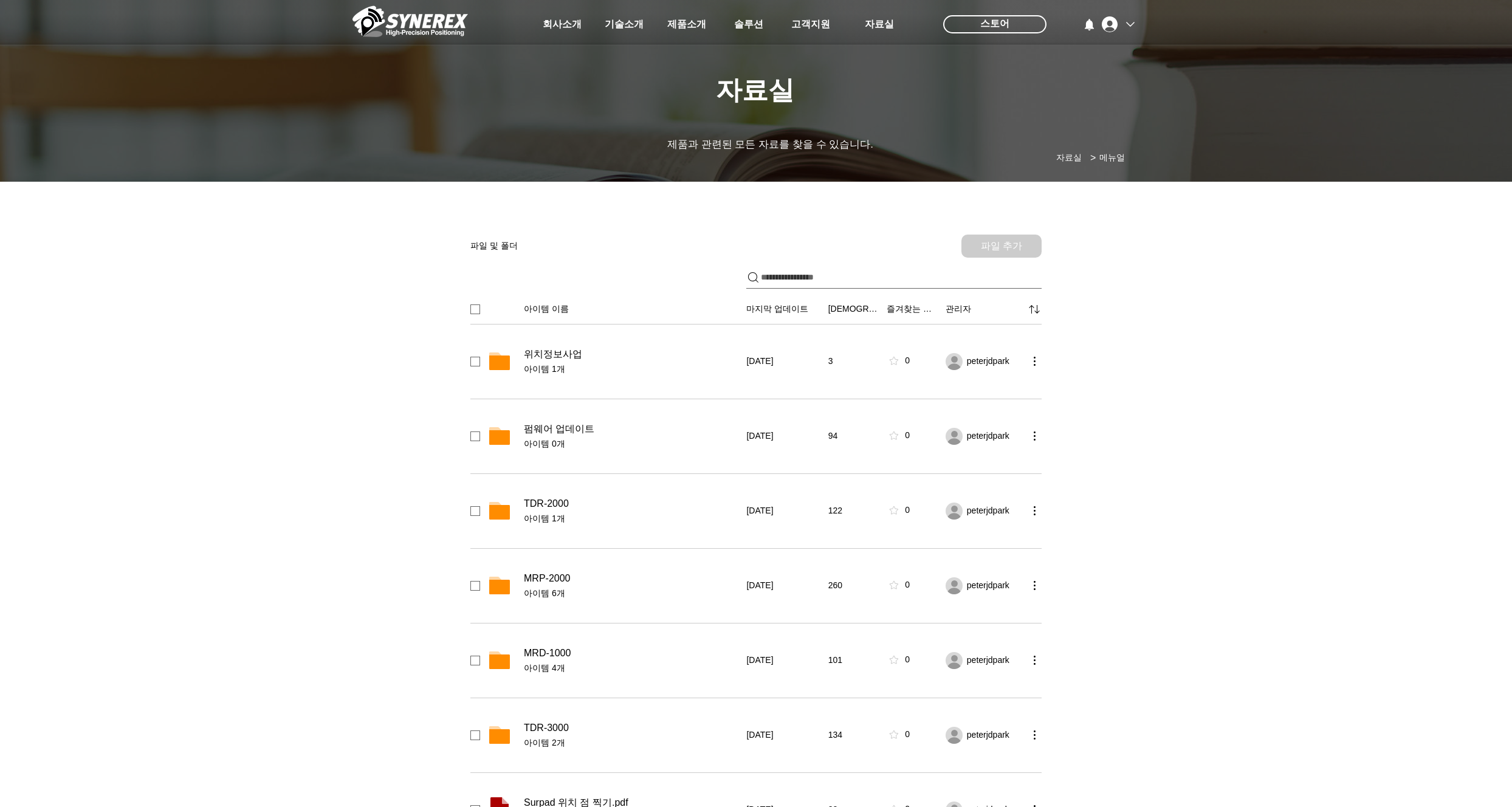
drag, startPoint x: 172, startPoint y: 371, endPoint x: 167, endPoint y: 322, distance: 49.3
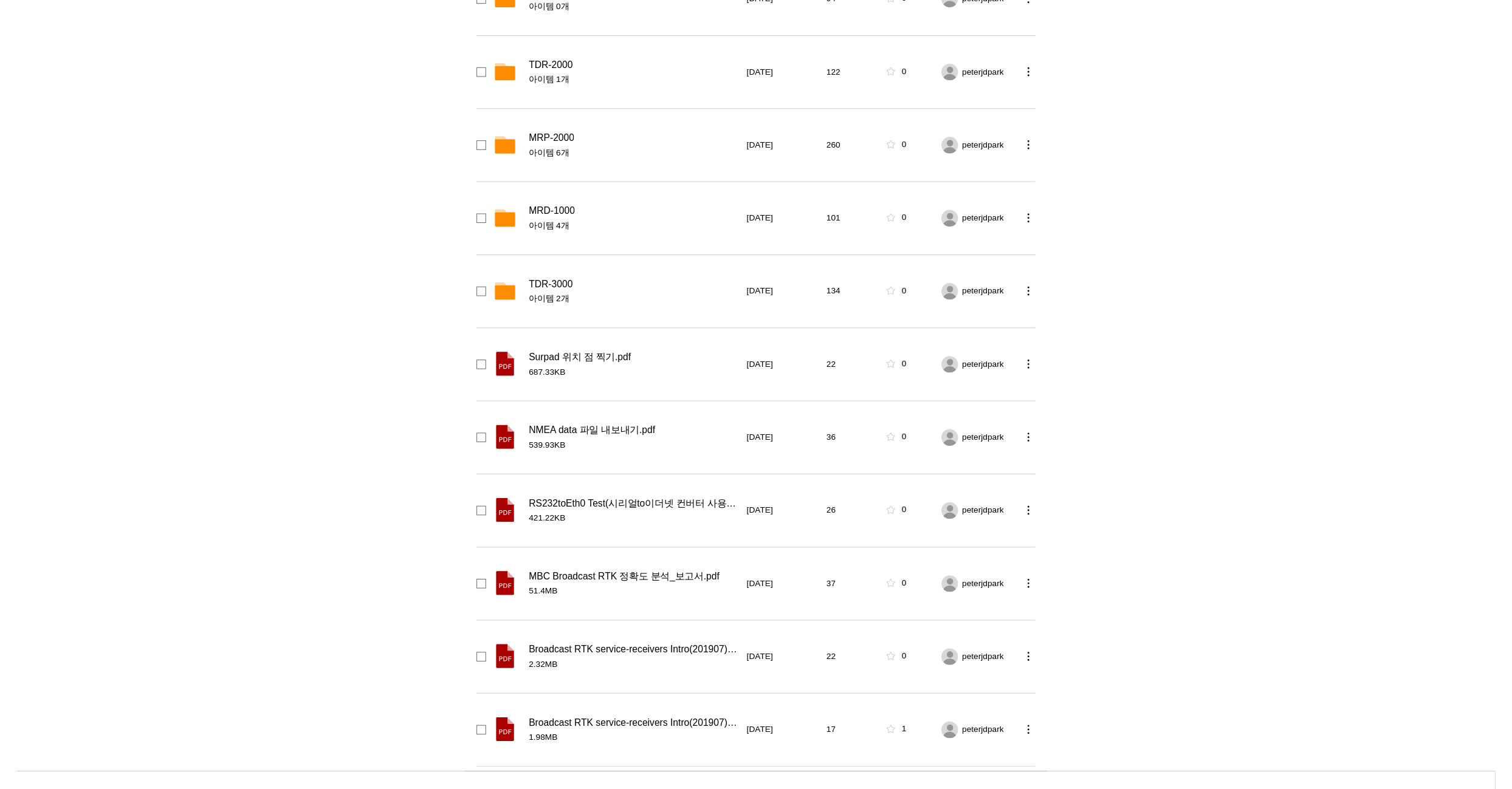
scroll to position [747, 0]
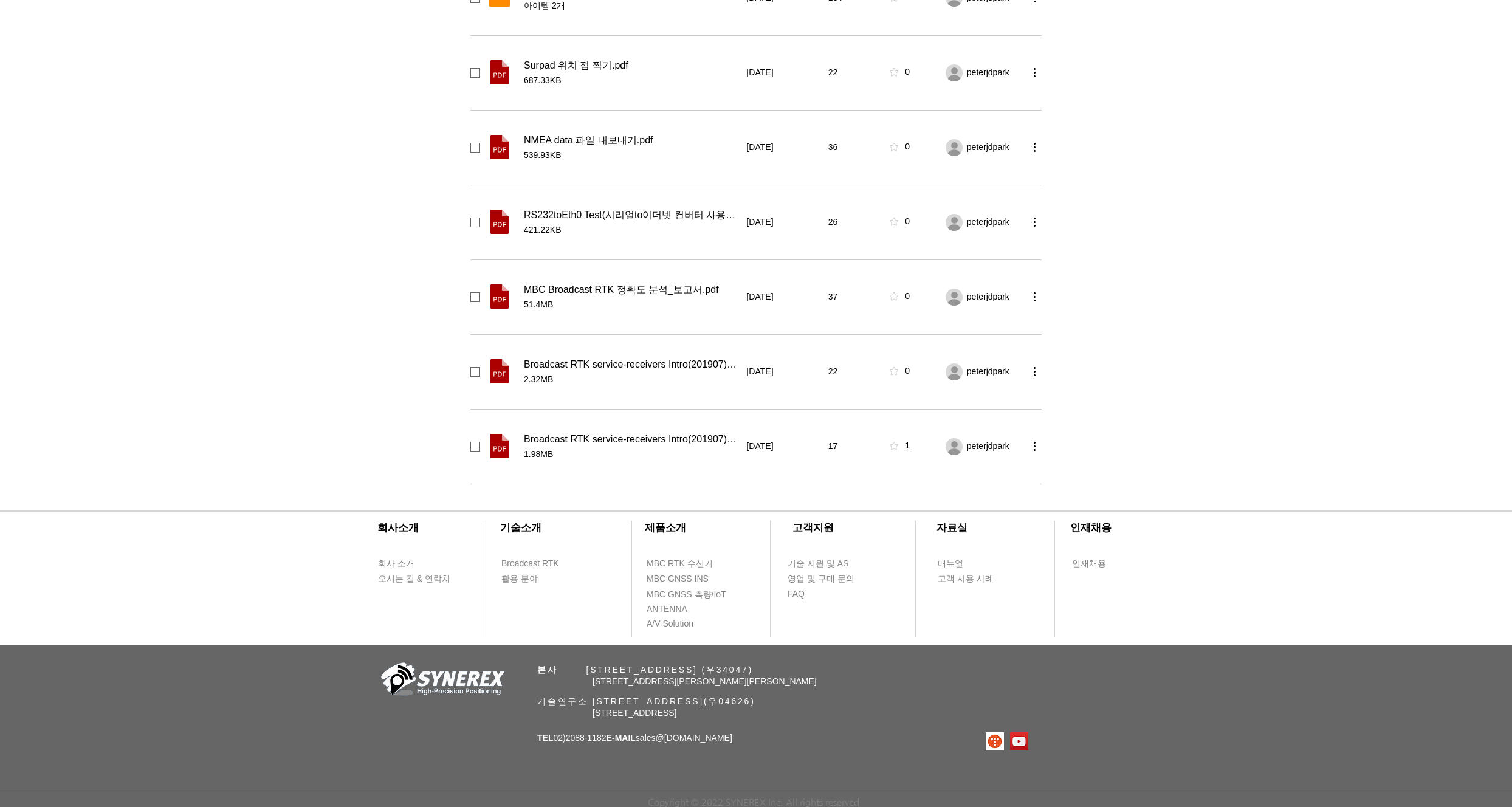
drag, startPoint x: 180, startPoint y: 306, endPoint x: 165, endPoint y: 246, distance: 61.8
drag, startPoint x: 167, startPoint y: 202, endPoint x: 173, endPoint y: 140, distance: 62.3
drag, startPoint x: 241, startPoint y: 291, endPoint x: 237, endPoint y: 258, distance: 33.2
drag, startPoint x: 264, startPoint y: 324, endPoint x: 253, endPoint y: 269, distance: 56.1
drag, startPoint x: 222, startPoint y: 245, endPoint x: 211, endPoint y: 217, distance: 30.1
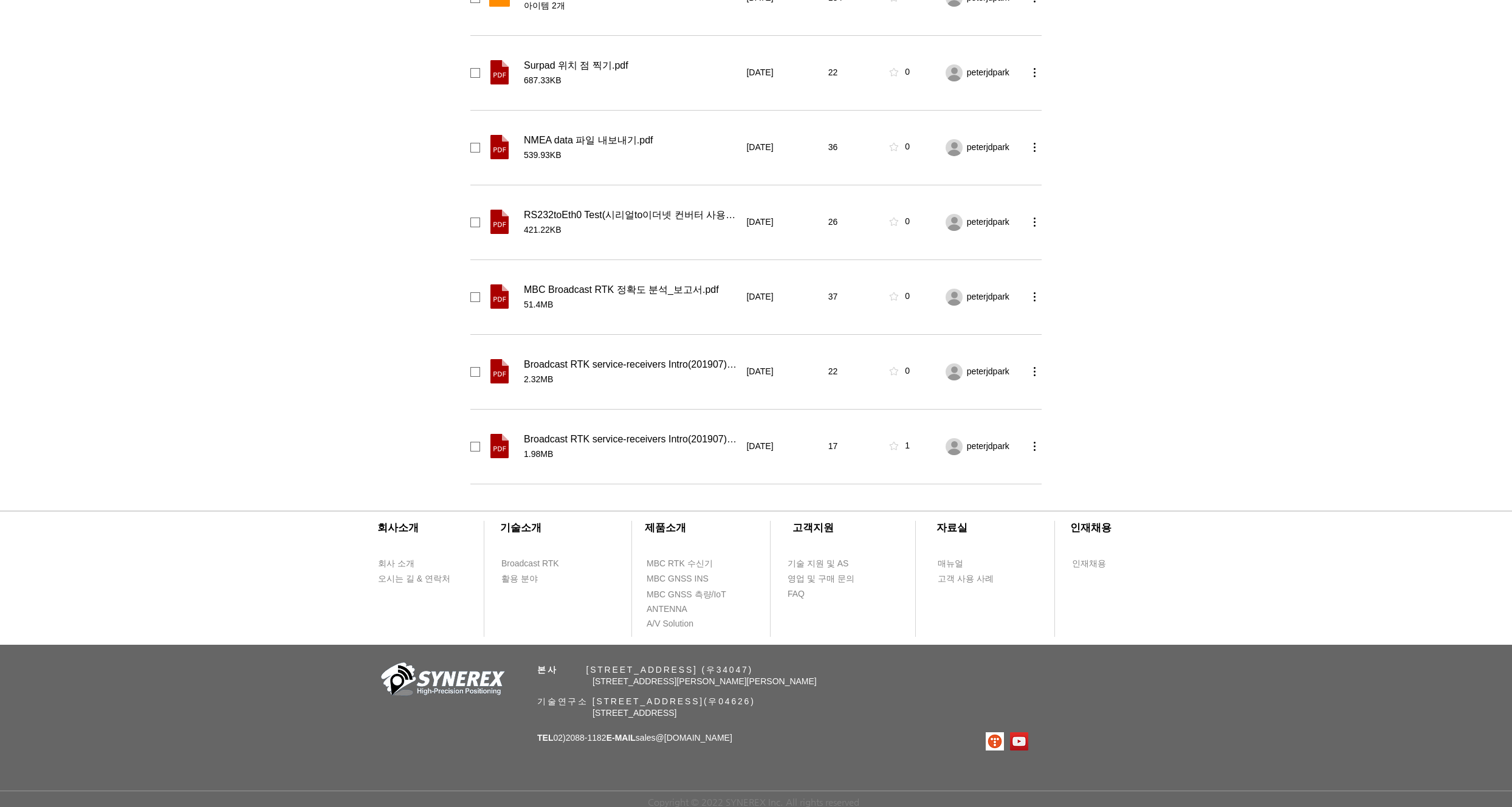
drag, startPoint x: 224, startPoint y: 314, endPoint x: 220, endPoint y: 266, distance: 48.2
drag, startPoint x: 219, startPoint y: 248, endPoint x: 219, endPoint y: 227, distance: 21.0
drag, startPoint x: 238, startPoint y: 208, endPoint x: 231, endPoint y: 172, distance: 36.7
